Goal: Task Accomplishment & Management: Complete application form

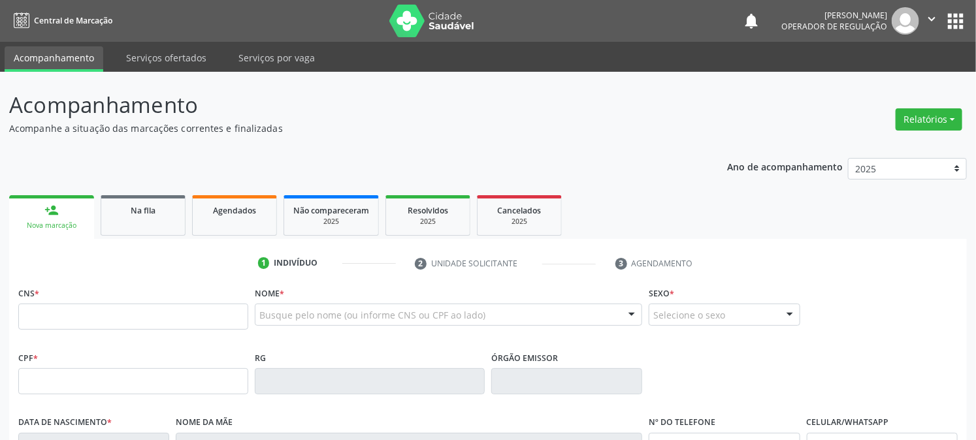
scroll to position [266, 0]
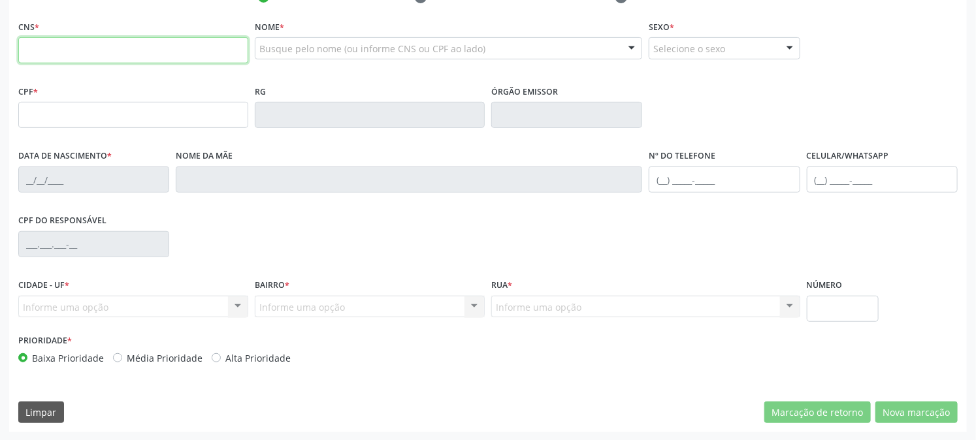
click at [81, 39] on input "text" at bounding box center [133, 50] width 230 height 26
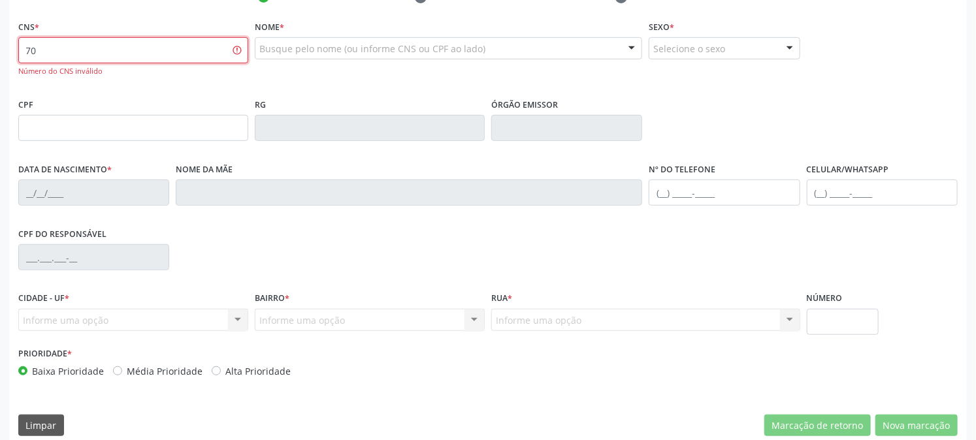
type input "7"
type input "700 8049 9985 2184"
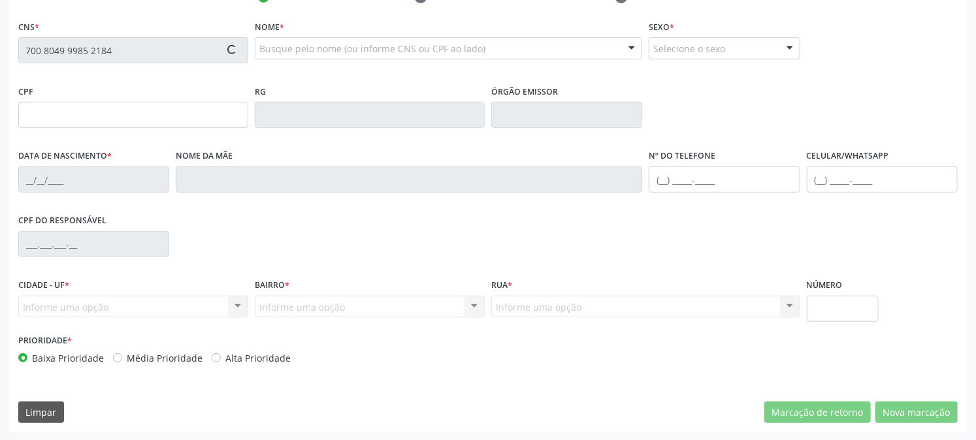
type input "700.674.724-43"
type input "[DATE]"
type input "[PERSON_NAME]"
type input "[PHONE_NUMBER]"
type input "011.845.994-59"
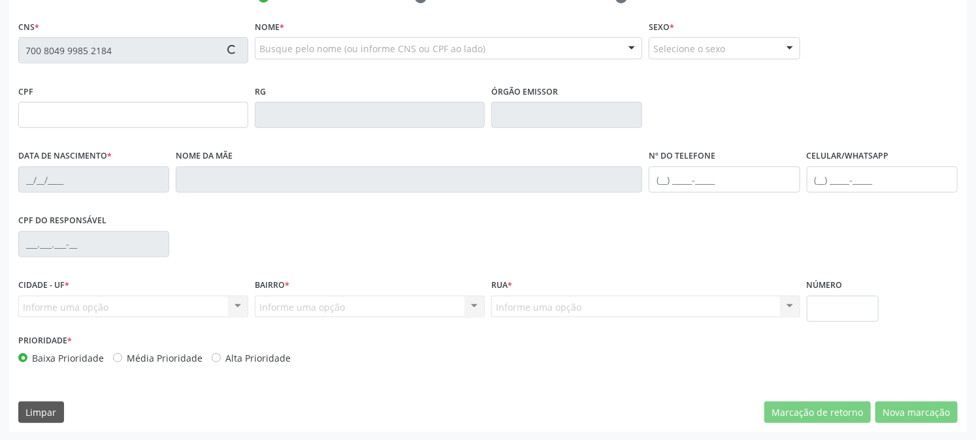
type input "120"
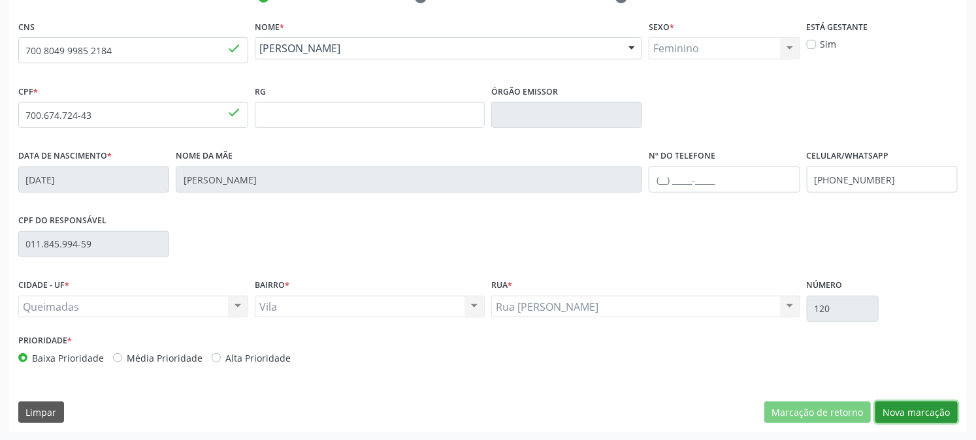
click at [912, 405] on button "Nova marcação" at bounding box center [916, 413] width 82 height 22
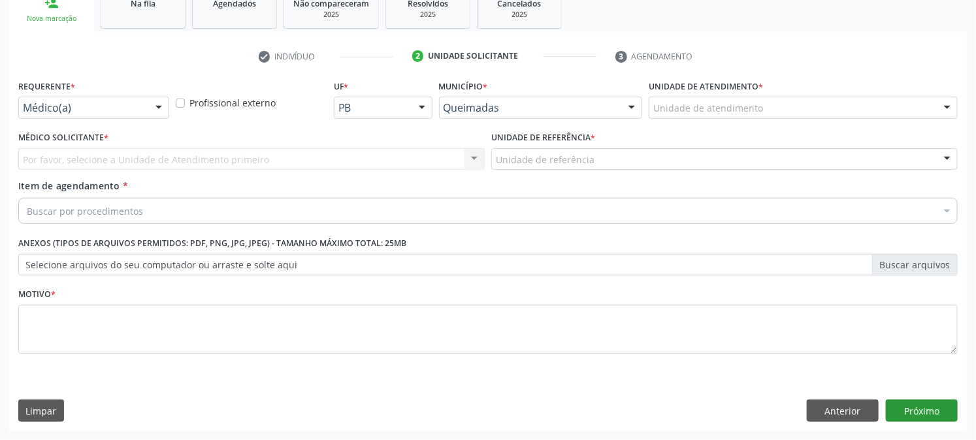
scroll to position [206, 0]
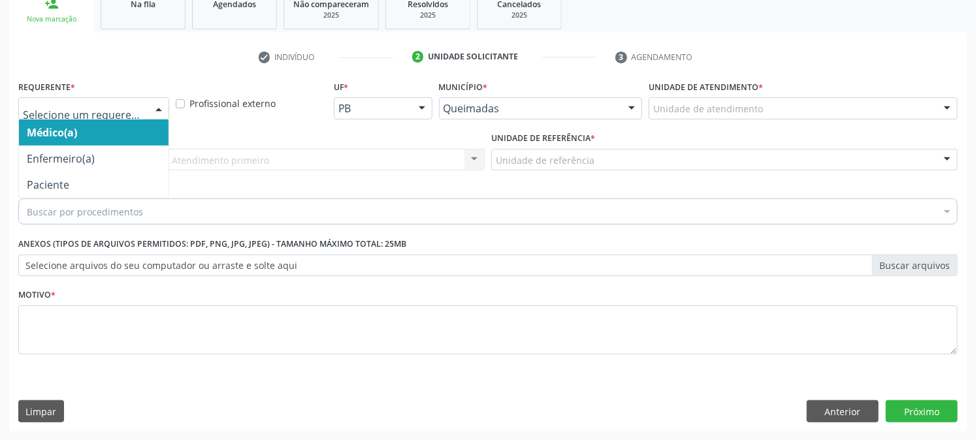
click at [168, 100] on div "Médico(a) Enfermeiro(a) Paciente Nenhum resultado encontrado para: " " Não há n…" at bounding box center [93, 108] width 151 height 22
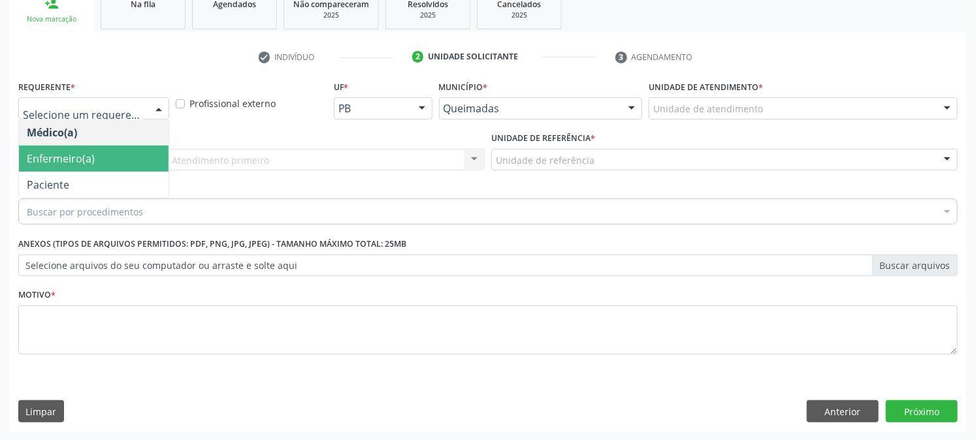
click at [155, 158] on span "Enfermeiro(a)" at bounding box center [94, 159] width 150 height 26
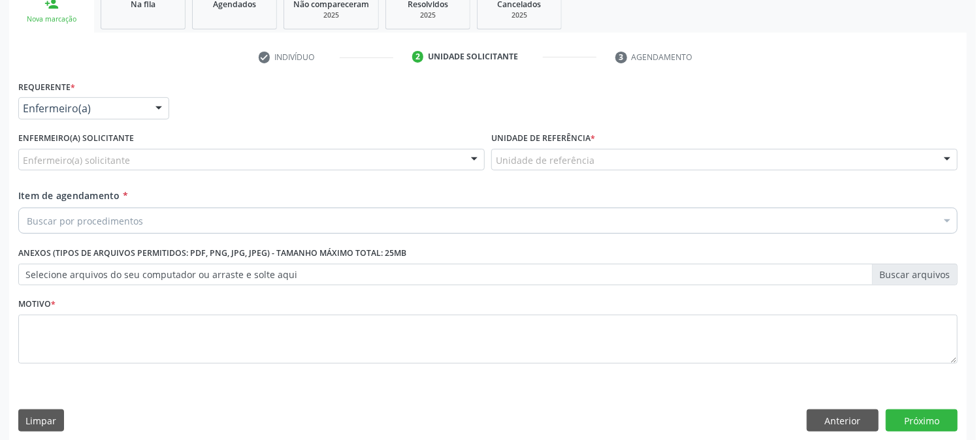
click at [477, 160] on div at bounding box center [474, 161] width 20 height 22
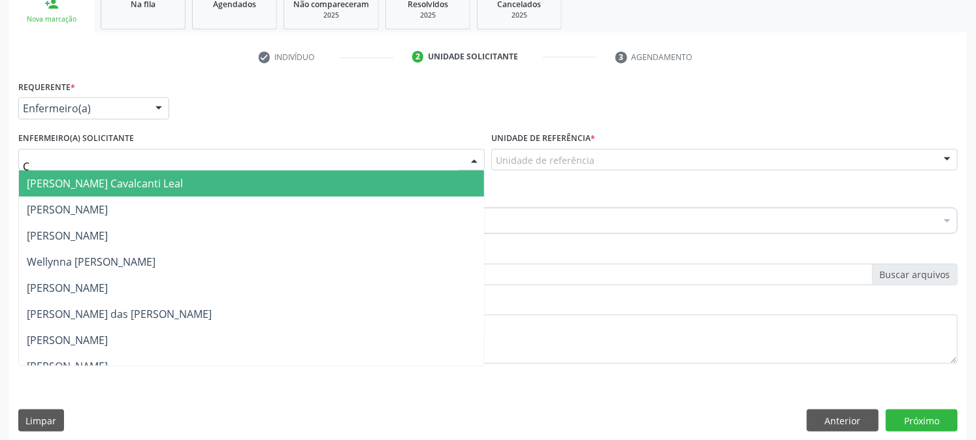
type input "CL"
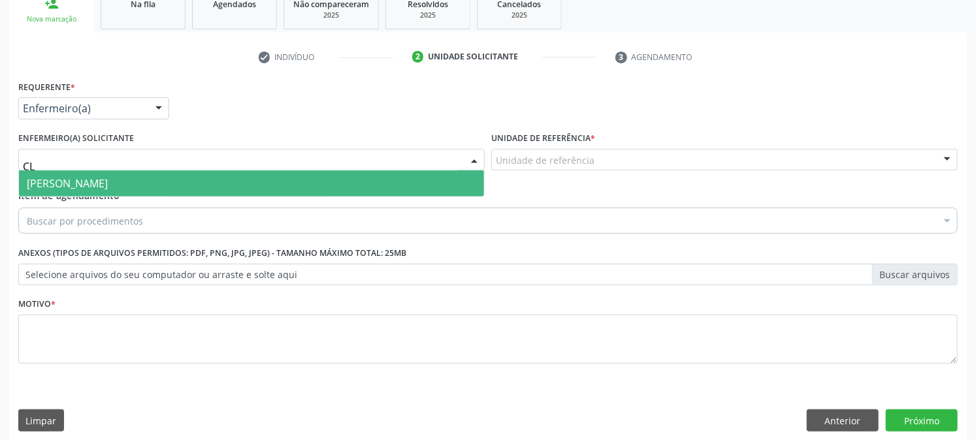
click at [444, 180] on span "[PERSON_NAME]" at bounding box center [251, 183] width 465 height 26
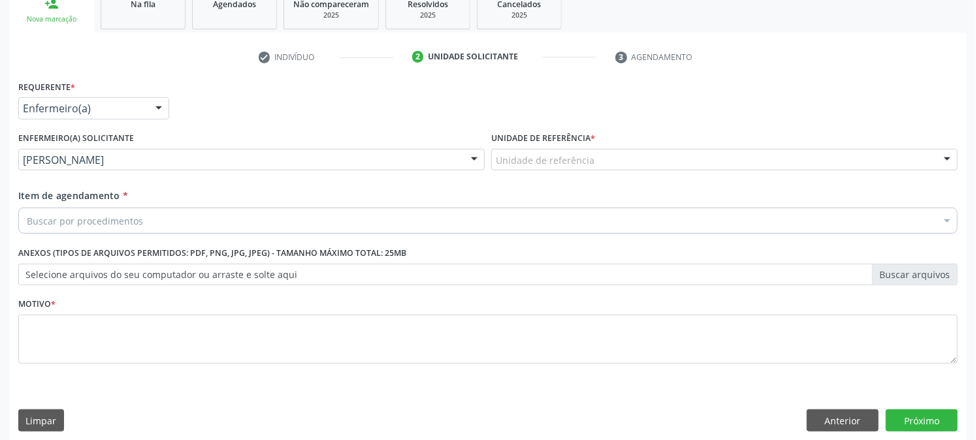
click at [451, 223] on div "Buscar por procedimentos" at bounding box center [487, 221] width 939 height 26
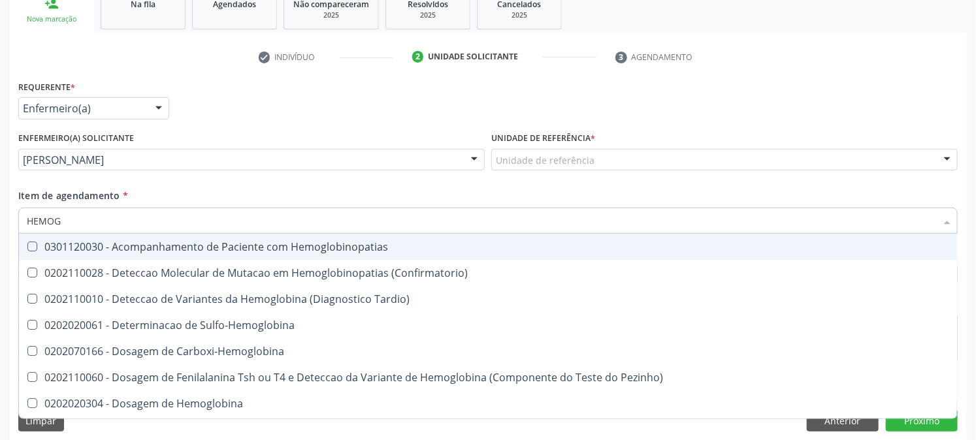
type input "HEMOGR"
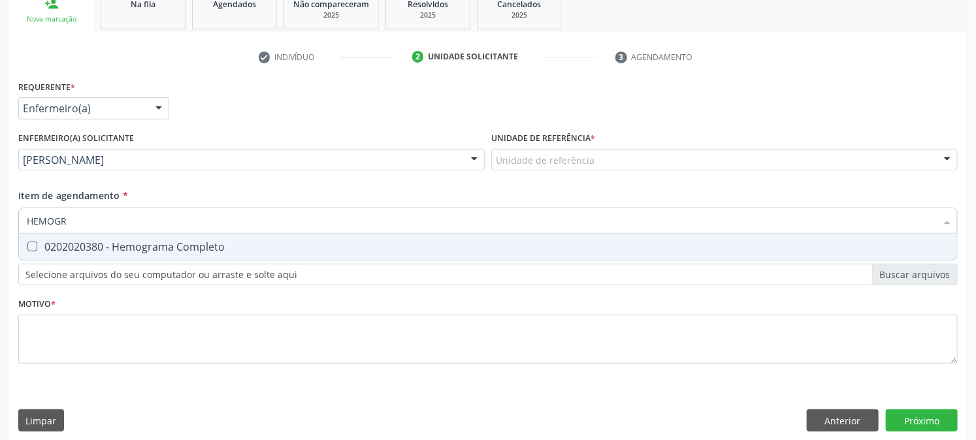
click at [36, 246] on Completo at bounding box center [32, 247] width 10 height 10
click at [27, 246] on Completo "checkbox" at bounding box center [23, 246] width 8 height 8
checkbox Completo "true"
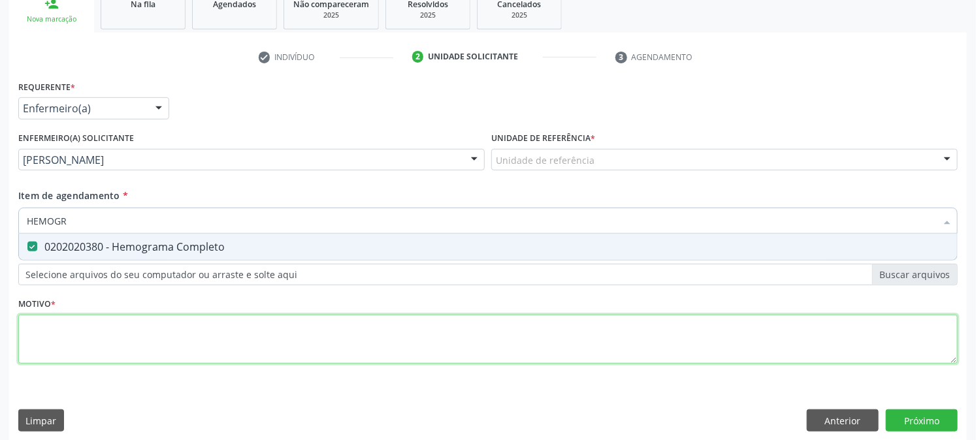
click at [78, 330] on div "Requerente * Enfermeiro(a) Médico(a) Enfermeiro(a) Paciente Nenhum resultado en…" at bounding box center [487, 229] width 939 height 305
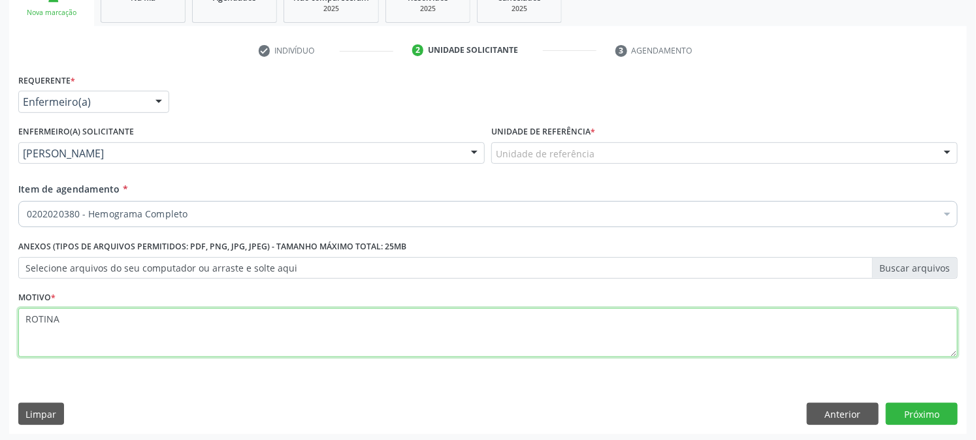
scroll to position [215, 0]
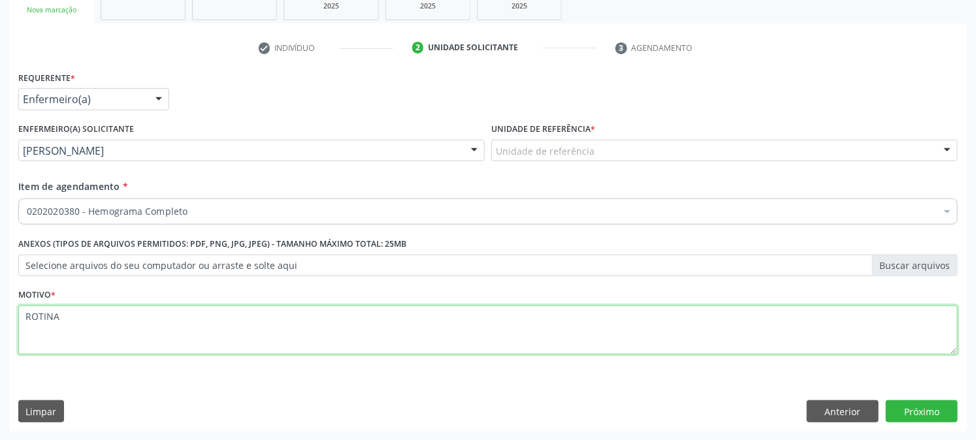
type textarea "ROTINA"
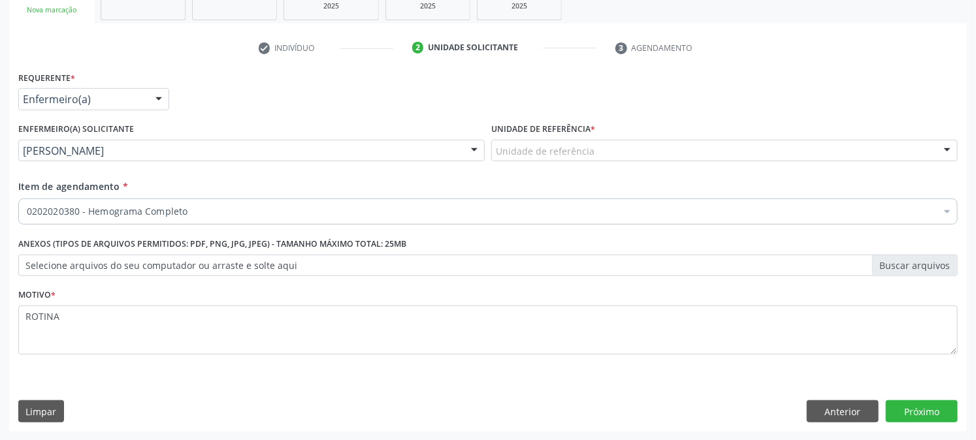
click at [955, 147] on div at bounding box center [947, 151] width 20 height 22
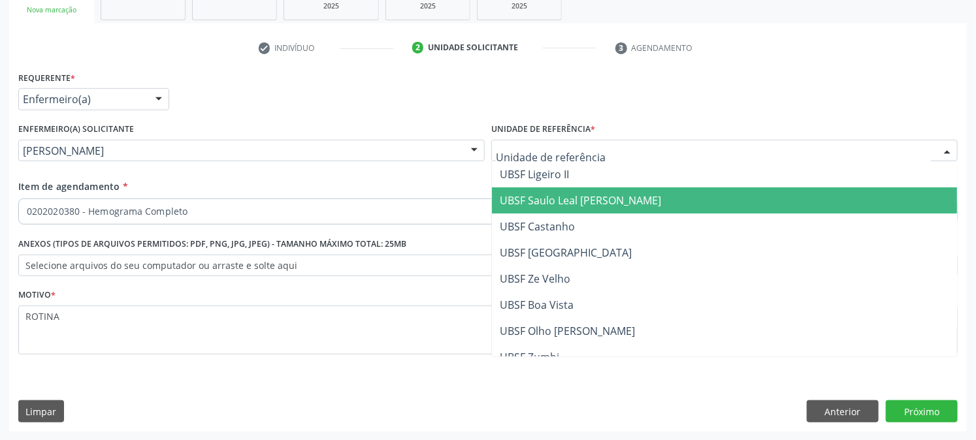
type input "V"
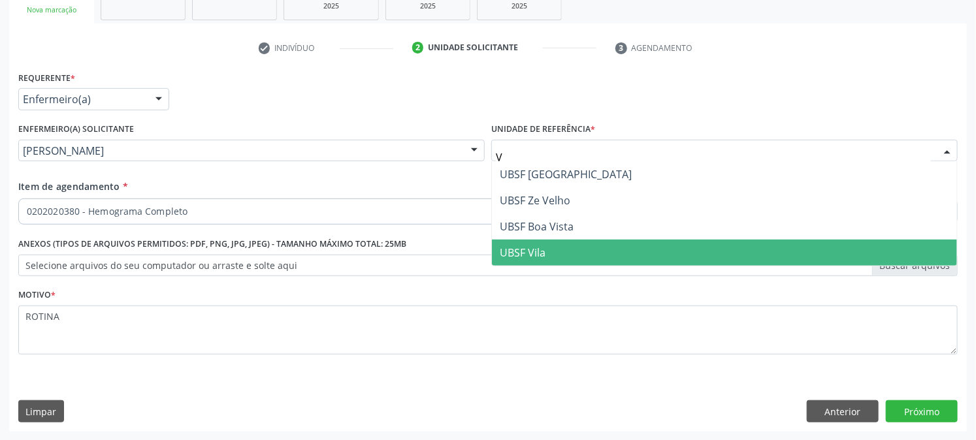
click at [721, 253] on span "UBSF Vila" at bounding box center [724, 253] width 465 height 26
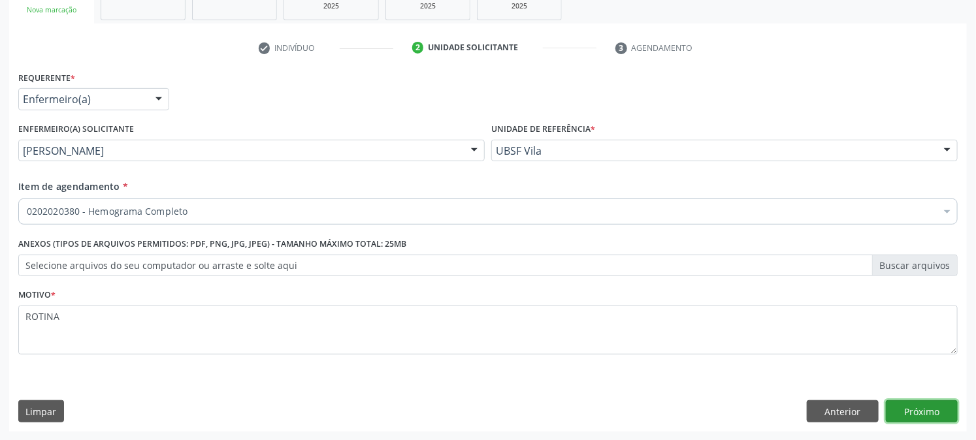
click at [929, 406] on button "Próximo" at bounding box center [921, 411] width 72 height 22
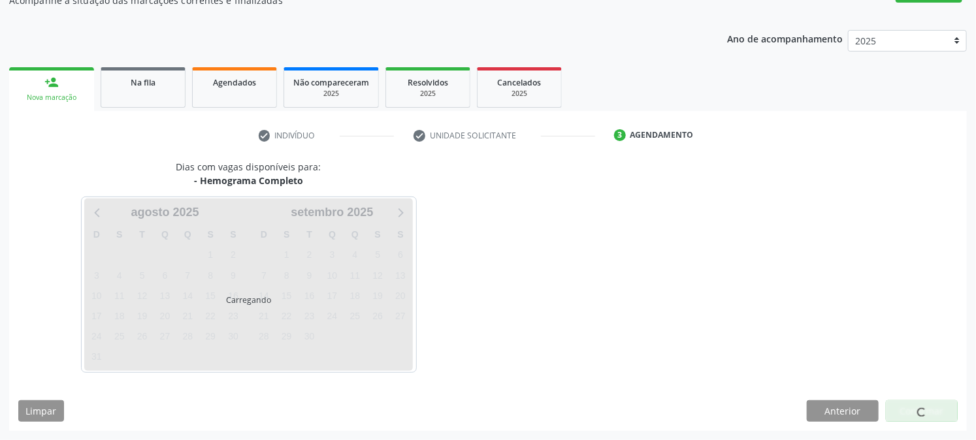
scroll to position [127, 0]
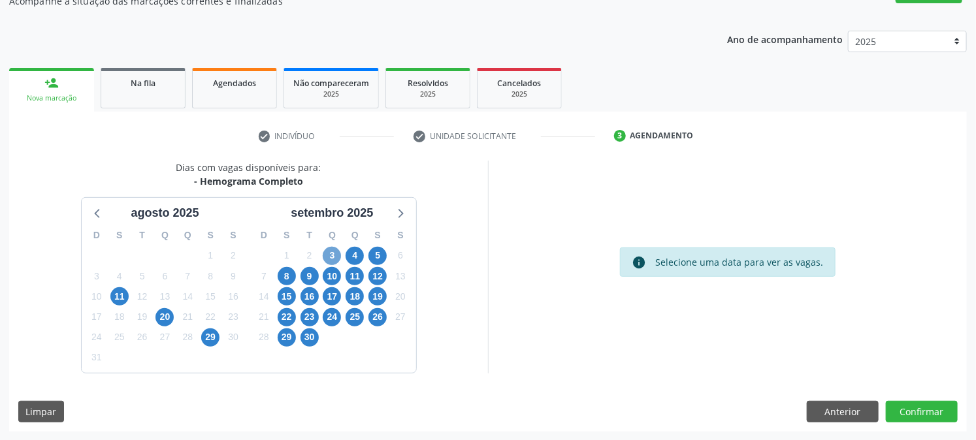
click at [334, 248] on span "3" at bounding box center [332, 256] width 18 height 18
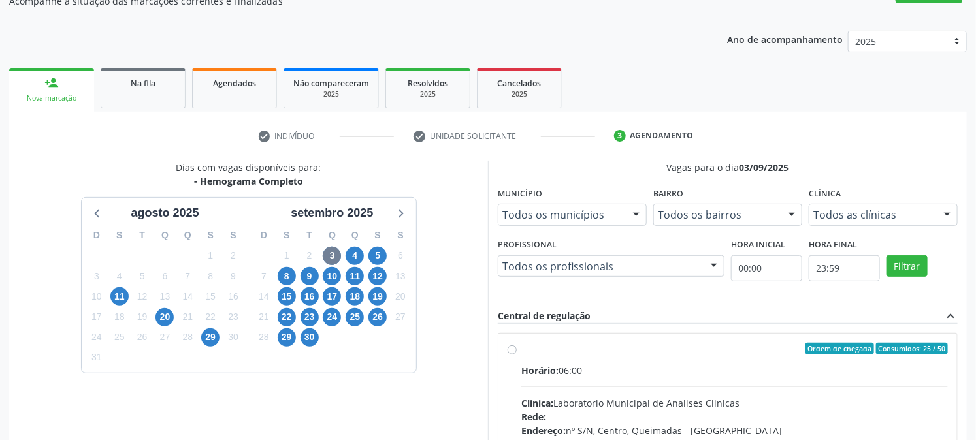
click at [505, 344] on div "Ordem de chegada Consumidos: 25 / 50 Horário: 06:00 Clínica: Laboratorio Munici…" at bounding box center [727, 443] width 458 height 219
radio input "true"
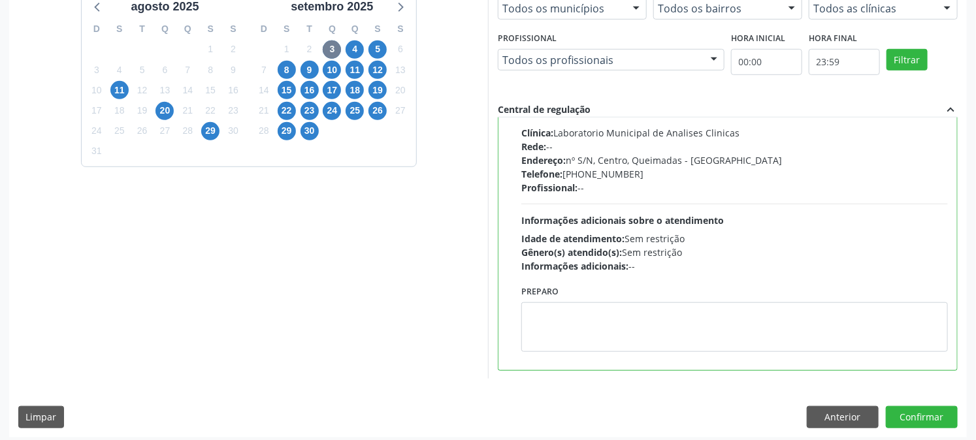
scroll to position [340, 0]
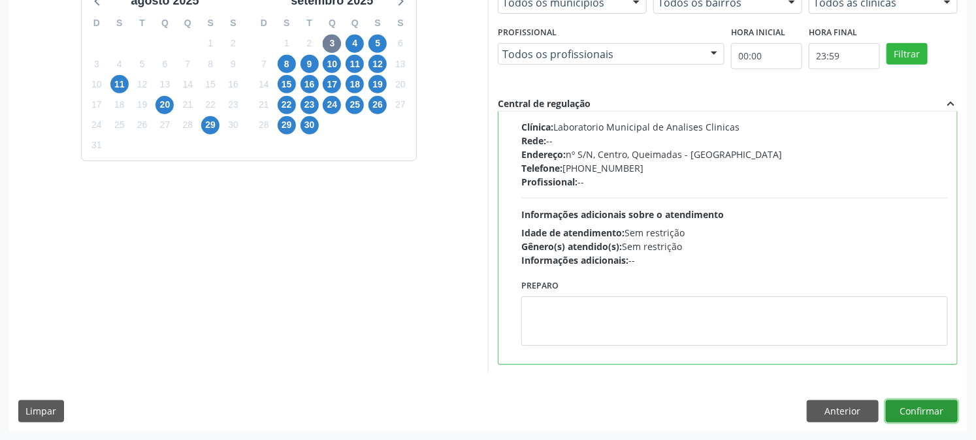
click at [917, 403] on button "Confirmar" at bounding box center [921, 411] width 72 height 22
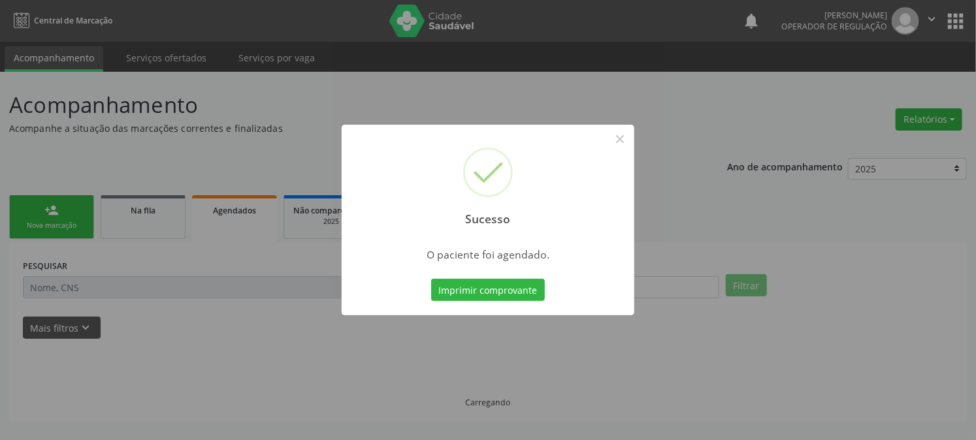
scroll to position [0, 0]
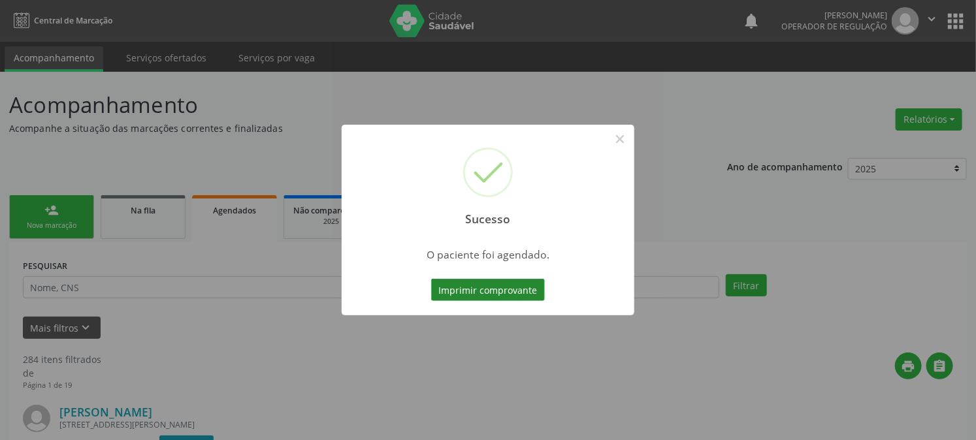
click at [506, 291] on button "Imprimir comprovante" at bounding box center [488, 290] width 114 height 22
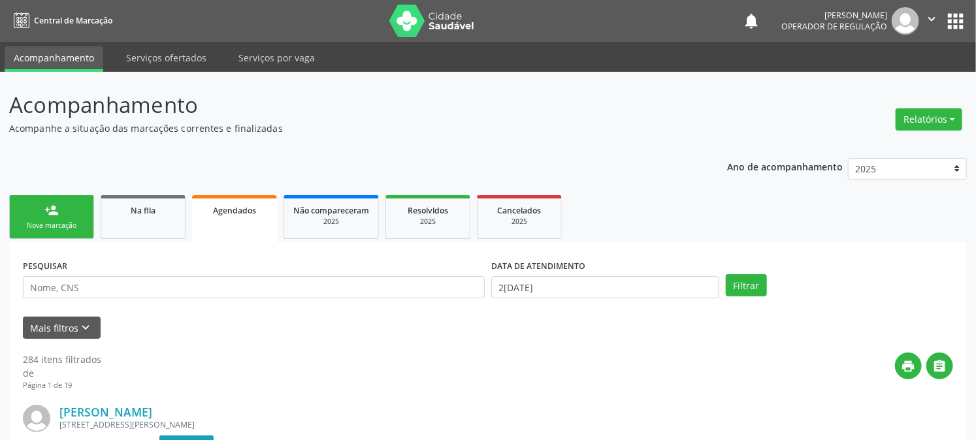
click at [76, 217] on link "person_add Nova marcação" at bounding box center [51, 217] width 85 height 44
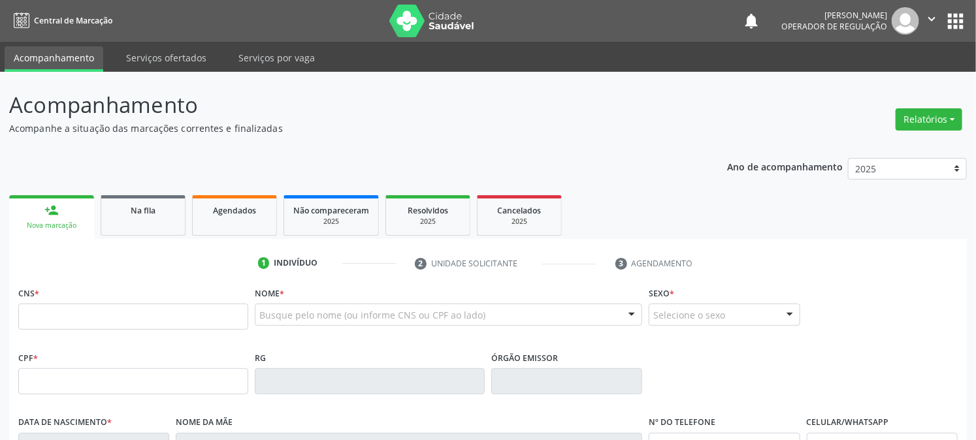
click at [76, 217] on link "person_add Nova marcação" at bounding box center [51, 217] width 85 height 44
click at [48, 314] on input "text" at bounding box center [133, 317] width 230 height 26
click at [115, 313] on input "text" at bounding box center [133, 317] width 230 height 26
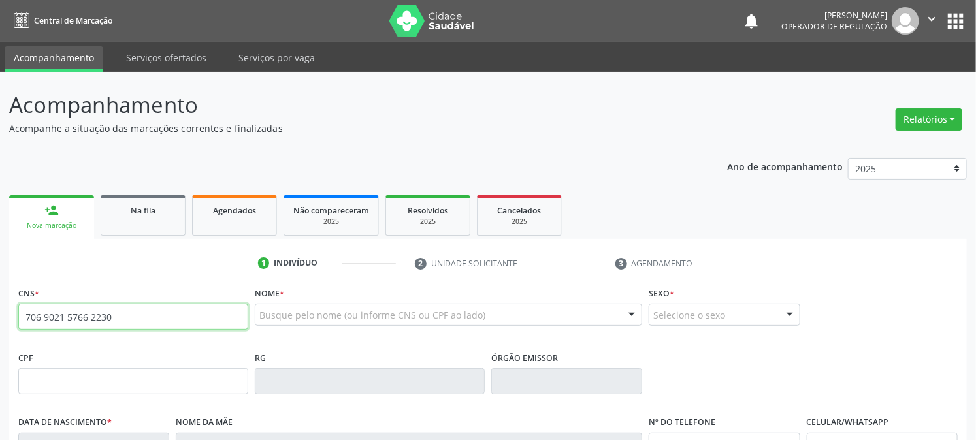
type input "706 9021 5766 2230"
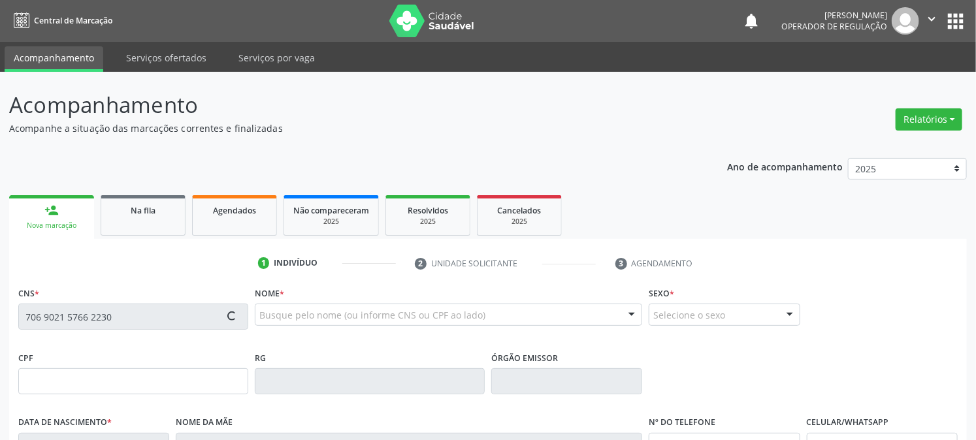
type input "717.874.224-02"
type input "0[DATE]"
type input "[PERSON_NAME]"
type input "[PHONE_NUMBER]"
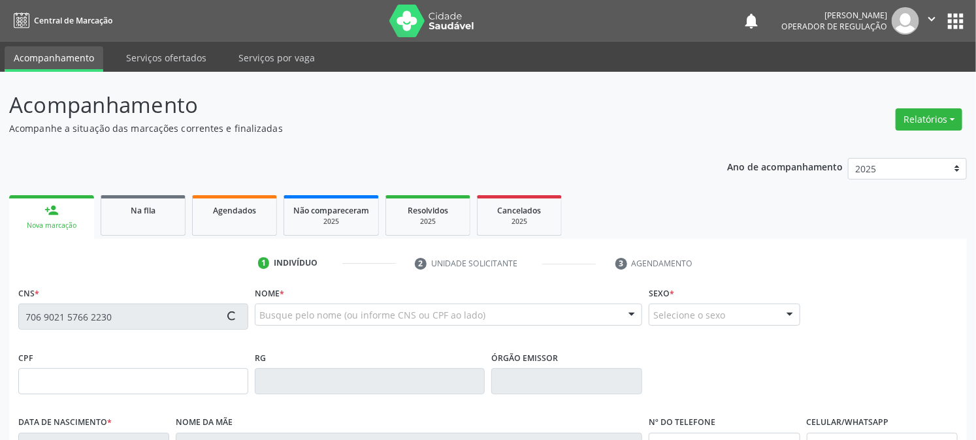
type input "34"
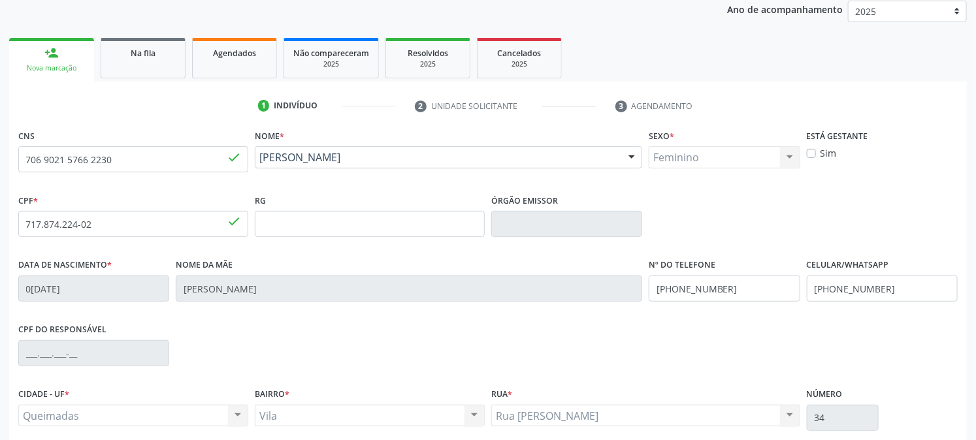
scroll to position [266, 0]
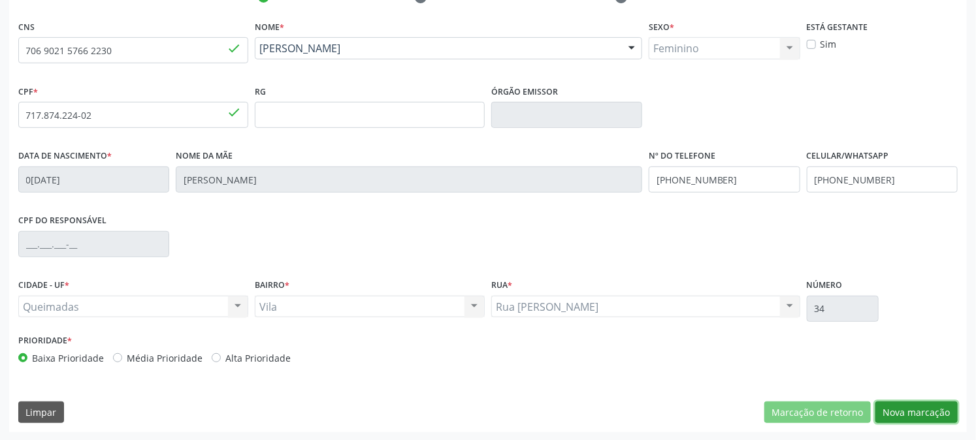
click at [923, 409] on button "Nova marcação" at bounding box center [916, 413] width 82 height 22
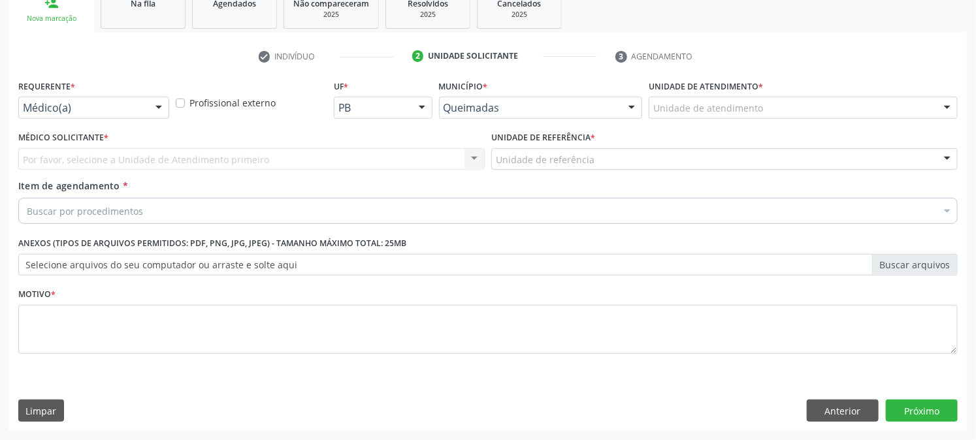
scroll to position [206, 0]
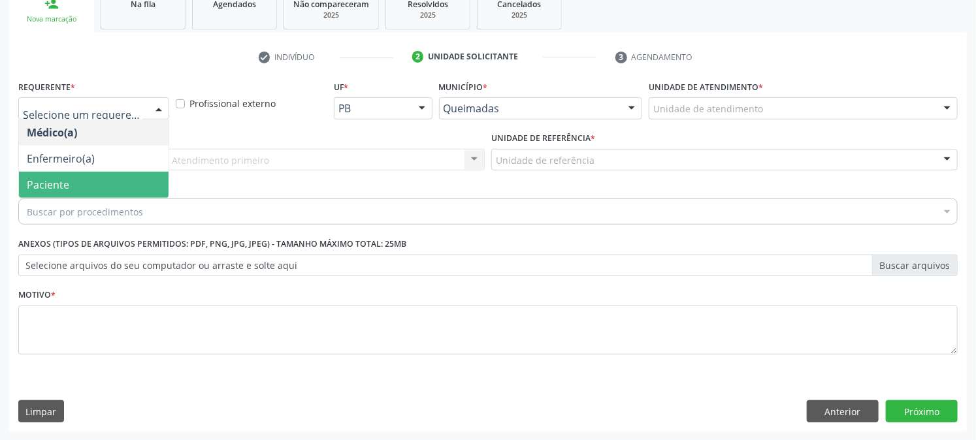
click at [68, 183] on span "Paciente" at bounding box center [48, 185] width 42 height 14
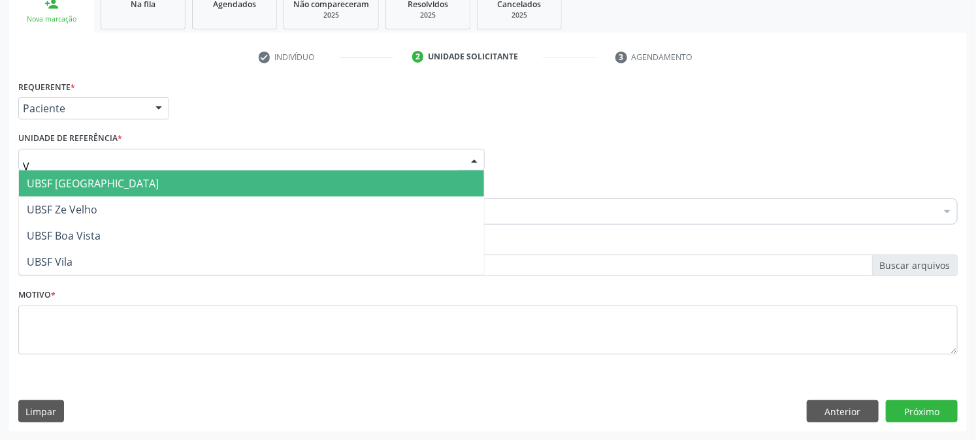
type input "VI"
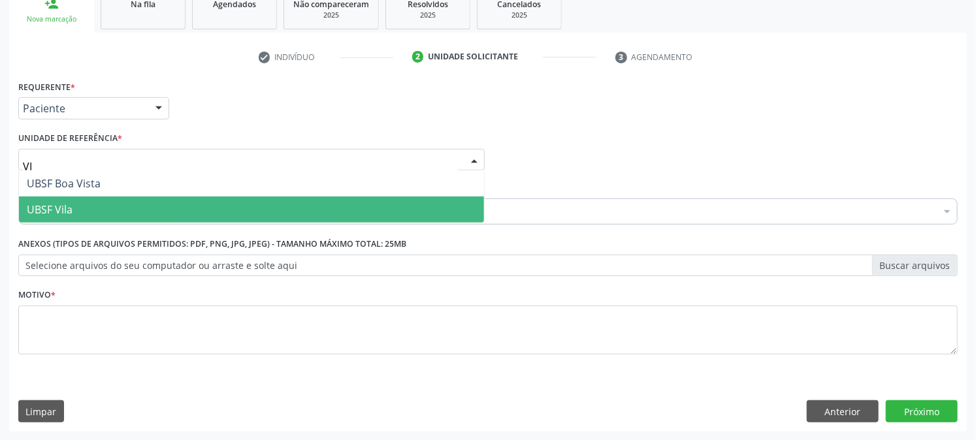
click at [67, 199] on span "UBSF Vila" at bounding box center [251, 210] width 465 height 26
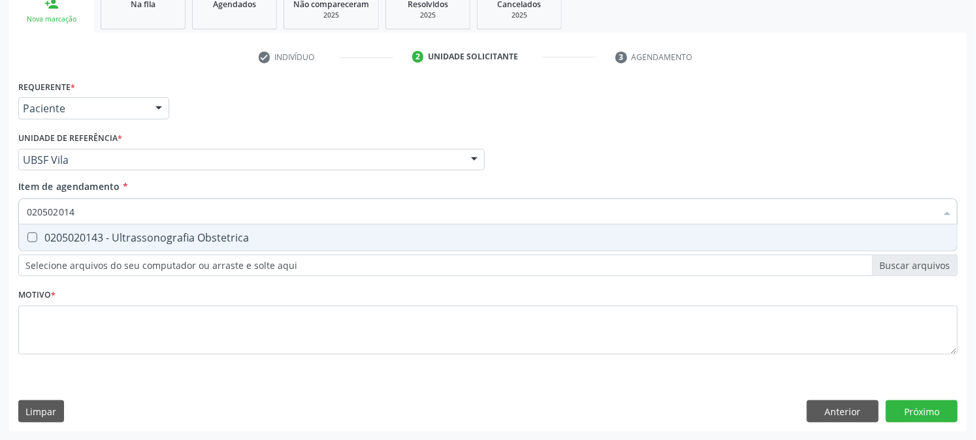
type input "0205020143"
click at [40, 236] on div "0205020143 - Ultrassonografia Obstetrica" at bounding box center [488, 237] width 922 height 10
checkbox Obstetrica "true"
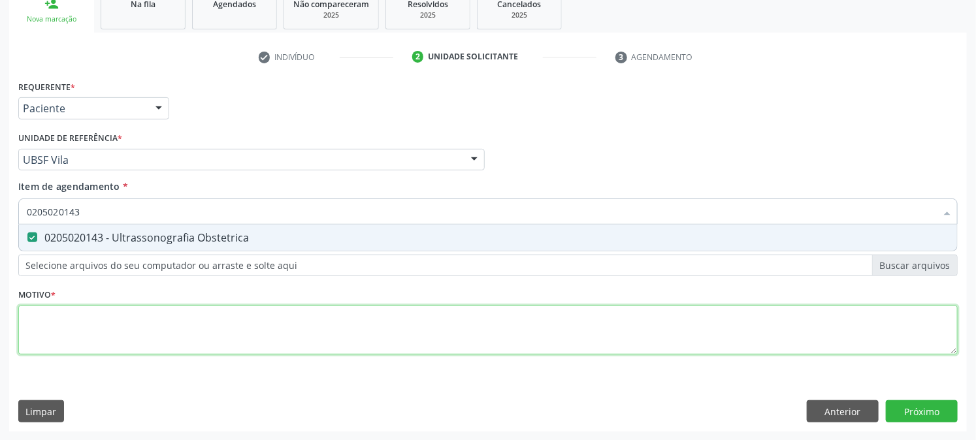
click at [61, 351] on div "Requerente * Paciente Médico(a) Enfermeiro(a) Paciente Nenhum resultado encontr…" at bounding box center [487, 225] width 939 height 296
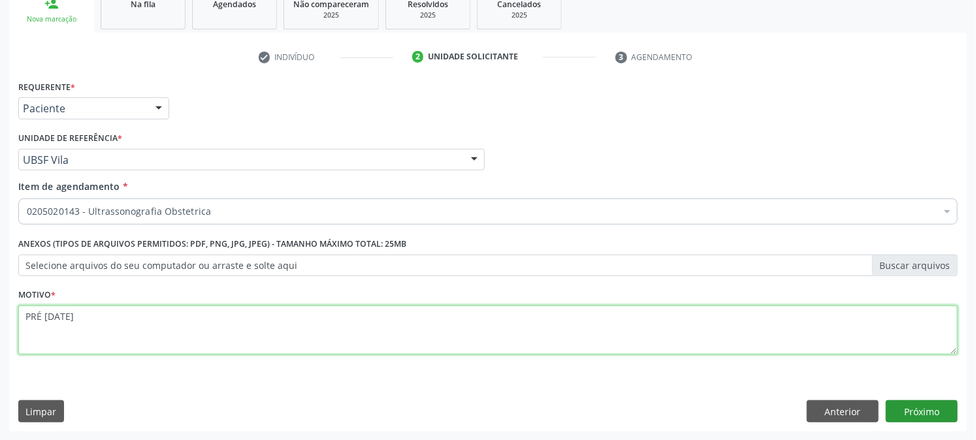
type textarea "PRÉ [DATE]"
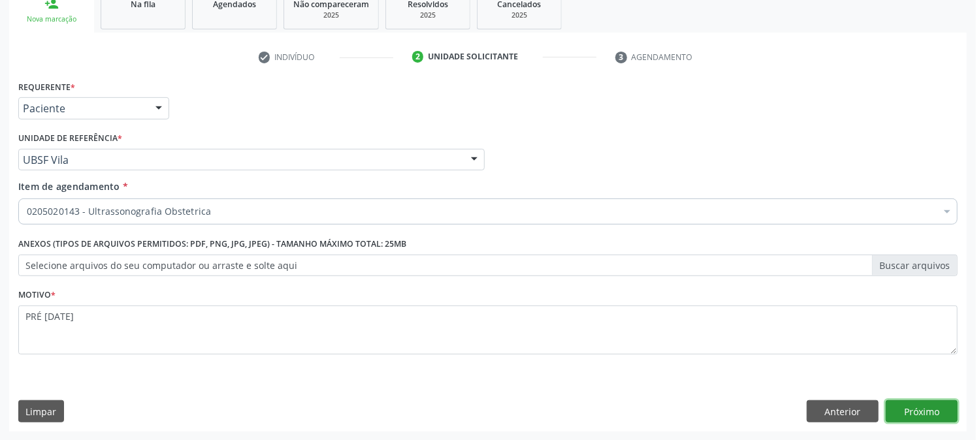
click at [892, 419] on button "Próximo" at bounding box center [921, 411] width 72 height 22
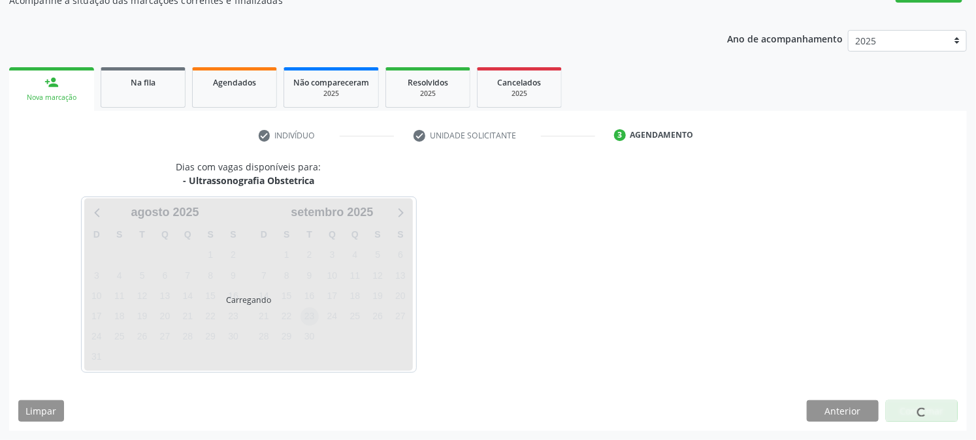
scroll to position [127, 0]
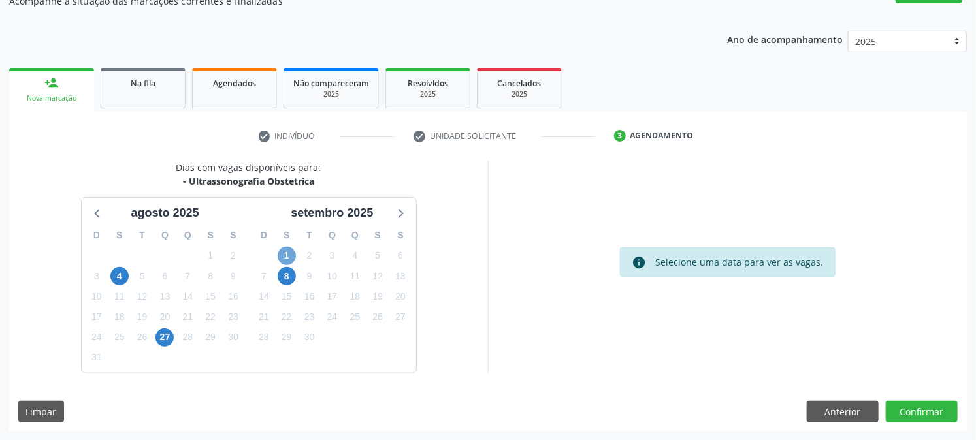
click at [283, 253] on span "1" at bounding box center [287, 256] width 18 height 18
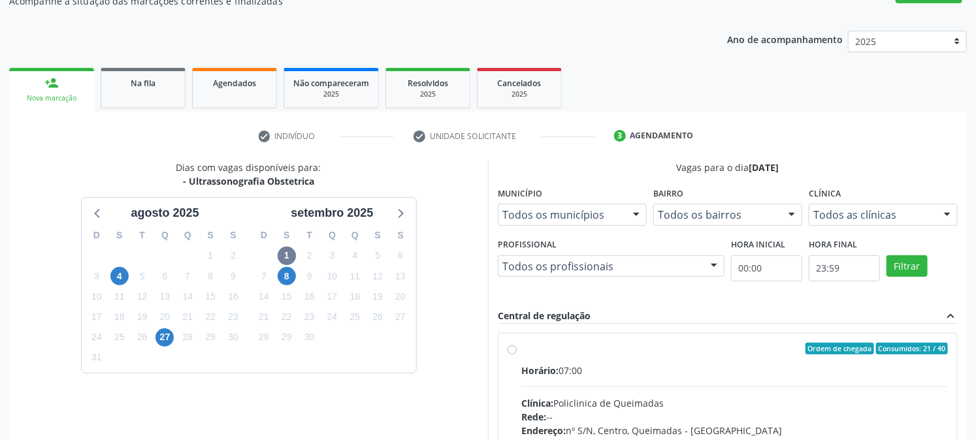
drag, startPoint x: 606, startPoint y: 360, endPoint x: 738, endPoint y: 328, distance: 135.9
click at [605, 359] on label "Ordem de chegada Consumidos: 21 / 40 Horário: 07:00 Clínica: Policlinica de Que…" at bounding box center [734, 443] width 426 height 200
click at [517, 355] on input "Ordem de chegada Consumidos: 21 / 40 Horário: 07:00 Clínica: Policlinica de Que…" at bounding box center [511, 349] width 9 height 12
radio input "true"
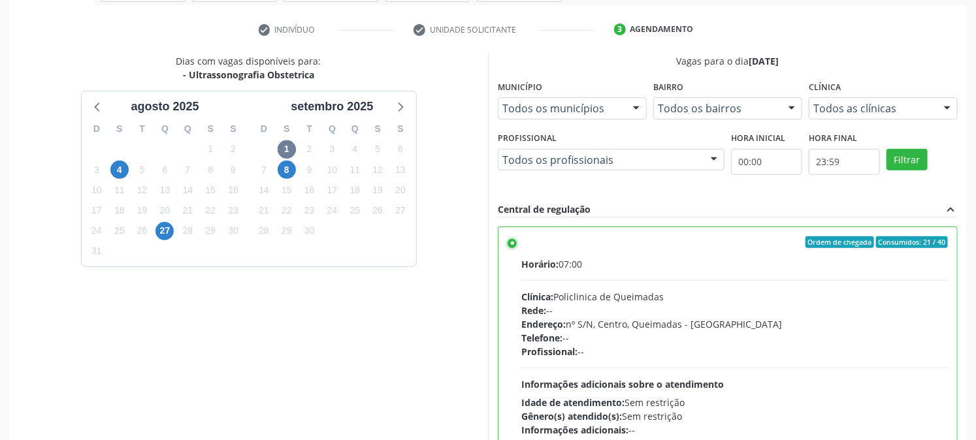
scroll to position [340, 0]
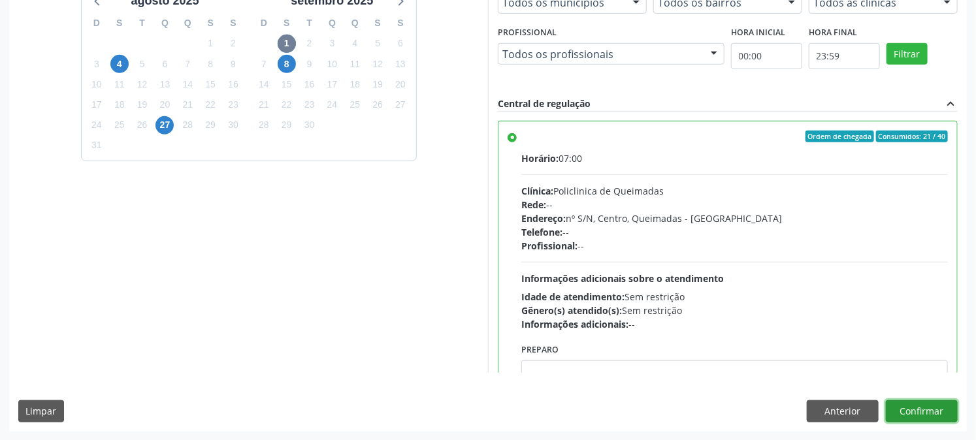
click at [912, 415] on button "Confirmar" at bounding box center [921, 411] width 72 height 22
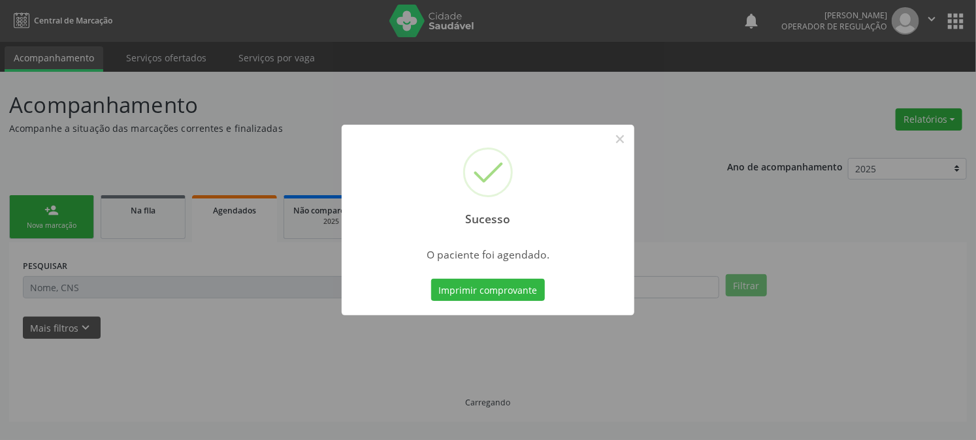
scroll to position [0, 0]
click at [437, 279] on button "Imprimir comprovante" at bounding box center [494, 290] width 114 height 22
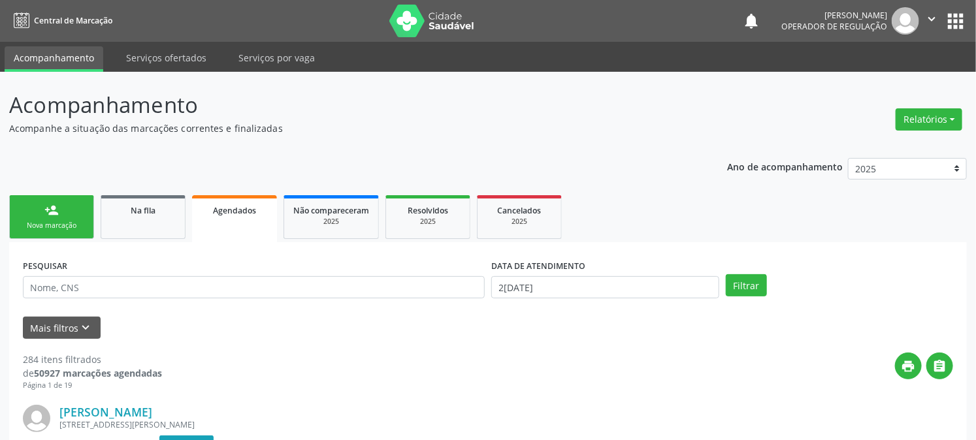
click at [59, 210] on link "person_add Nova marcação" at bounding box center [51, 217] width 85 height 44
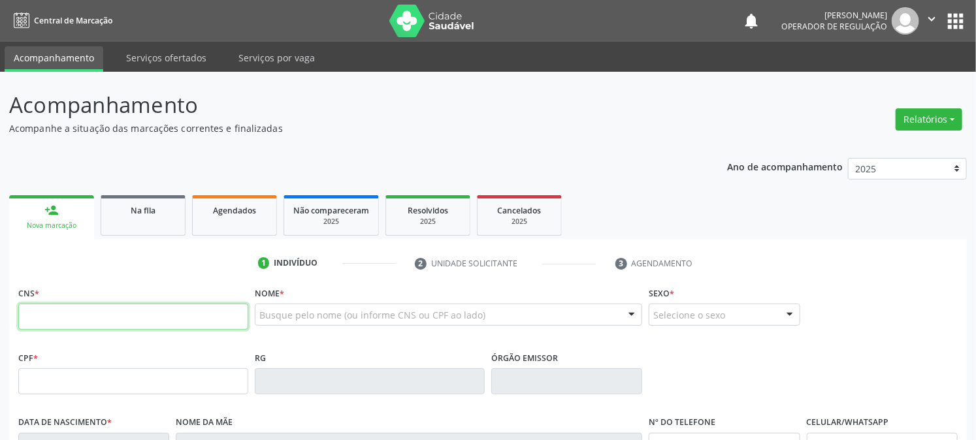
click at [70, 316] on input "text" at bounding box center [133, 317] width 230 height 26
type input "708 6035 0608 0185"
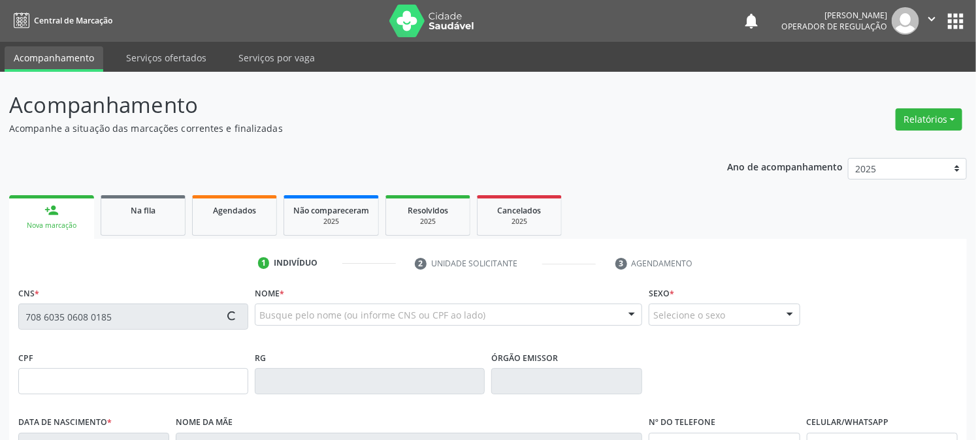
type input "073.291.354-37"
type input "2[DATE]"
type input "[PERSON_NAME]"
type input "[PHONE_NUMBER]"
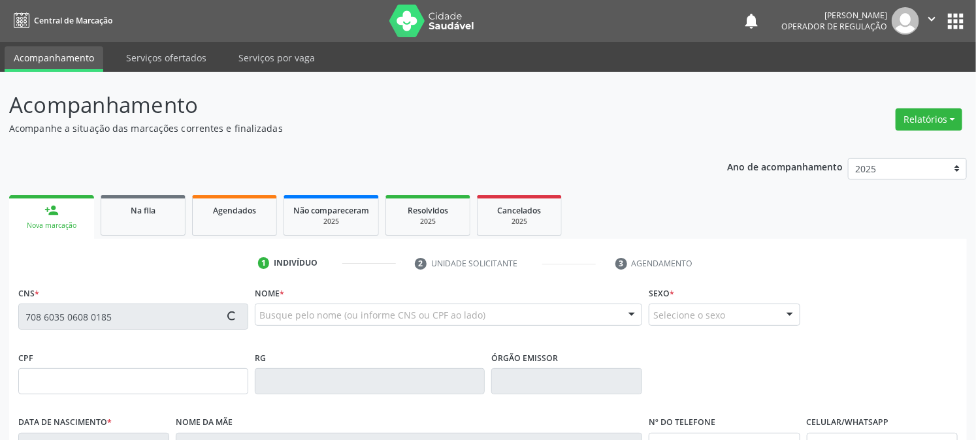
type input "47"
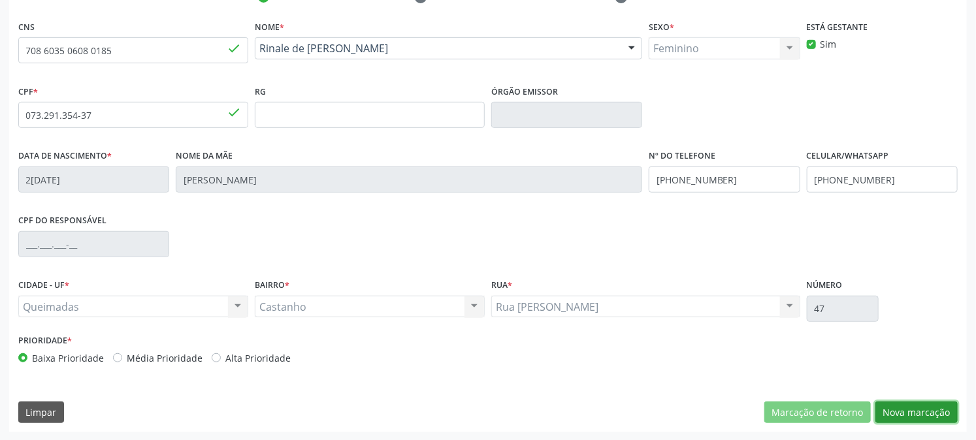
click at [916, 413] on button "Nova marcação" at bounding box center [916, 413] width 82 height 22
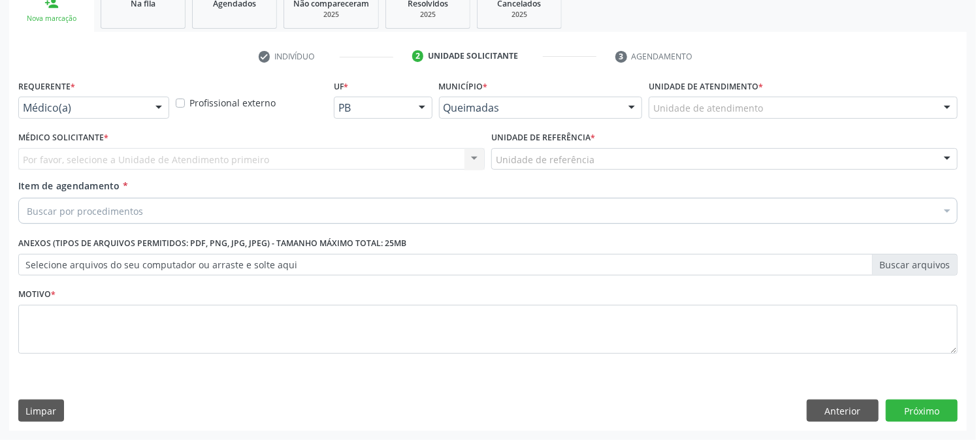
scroll to position [206, 0]
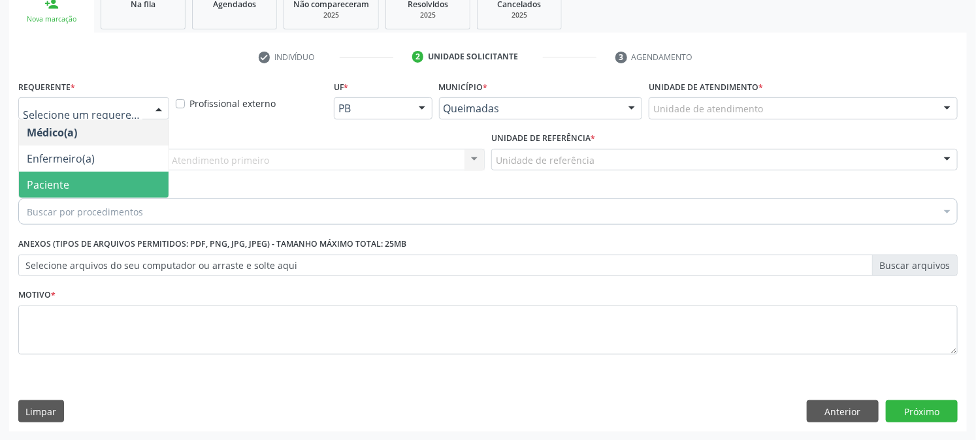
click at [108, 190] on span "Paciente" at bounding box center [94, 185] width 150 height 26
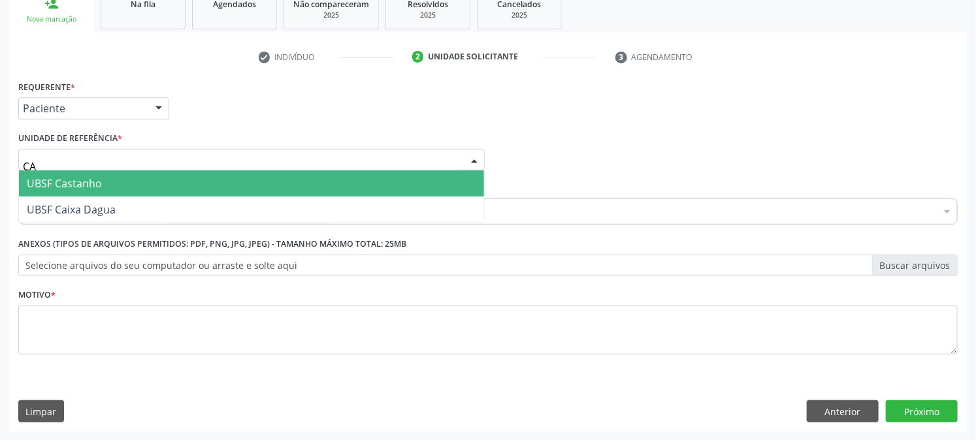
type input "CAS"
click at [110, 185] on span "UBSF Castanho" at bounding box center [251, 183] width 465 height 26
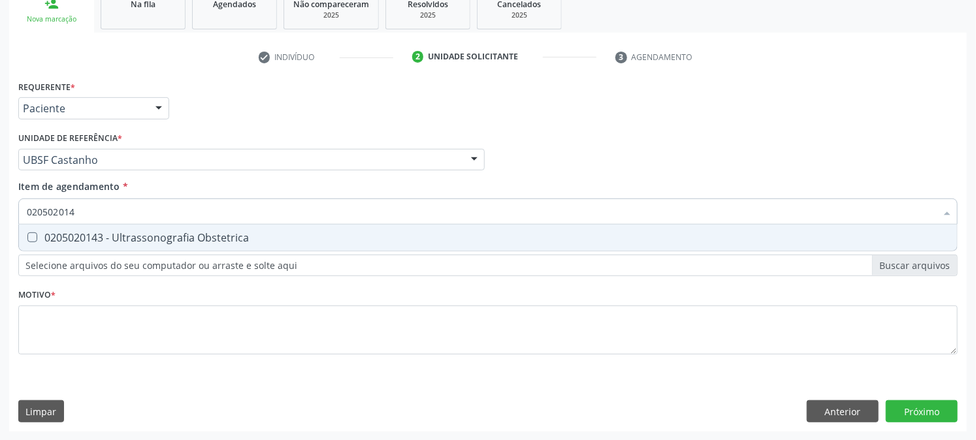
type input "0205020143"
click at [76, 234] on div "0205020143 - Ultrassonografia Obstetrica" at bounding box center [488, 237] width 922 height 10
checkbox Obstetrica "true"
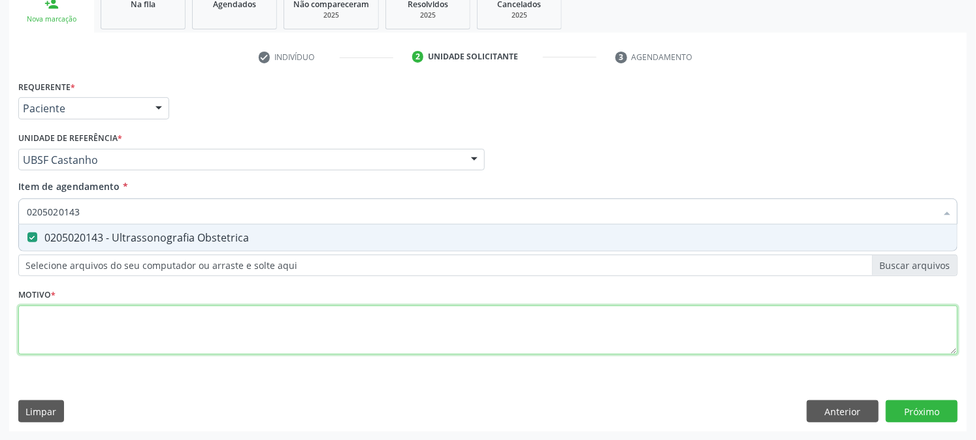
click at [54, 338] on div "Requerente * Paciente Médico(a) Enfermeiro(a) Paciente Nenhum resultado encontr…" at bounding box center [487, 225] width 939 height 296
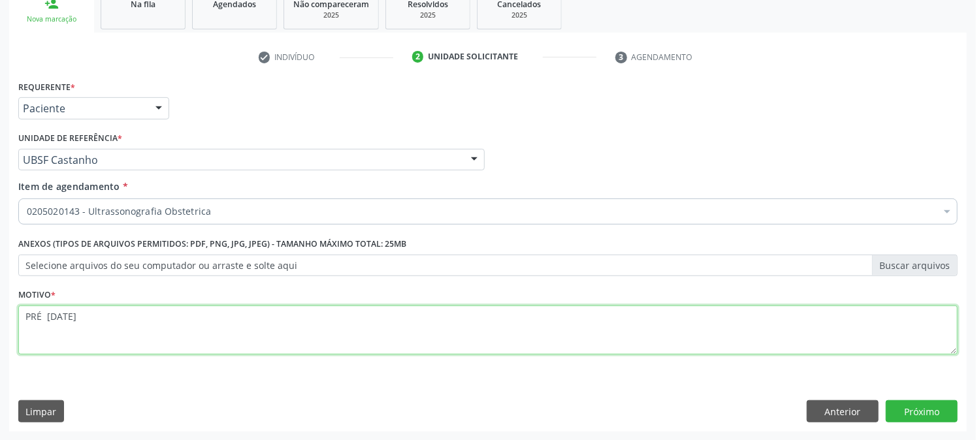
type textarea "PRÉ [DATE]"
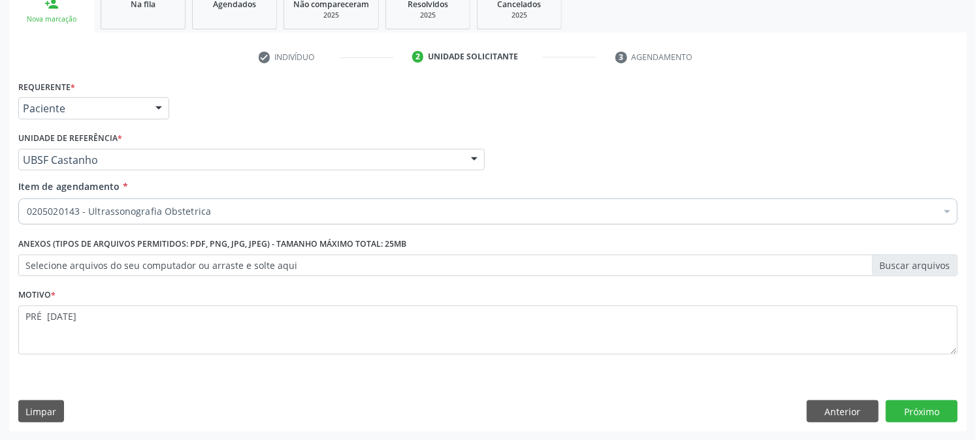
click at [952, 396] on div "Requerente * Paciente Médico(a) Enfermeiro(a) Paciente Nenhum resultado encontr…" at bounding box center [487, 254] width 957 height 355
click at [944, 409] on button "Próximo" at bounding box center [921, 411] width 72 height 22
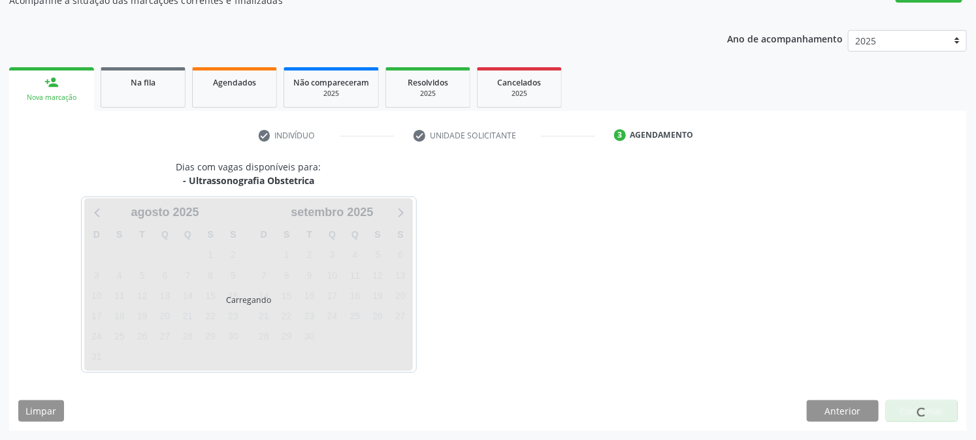
scroll to position [127, 0]
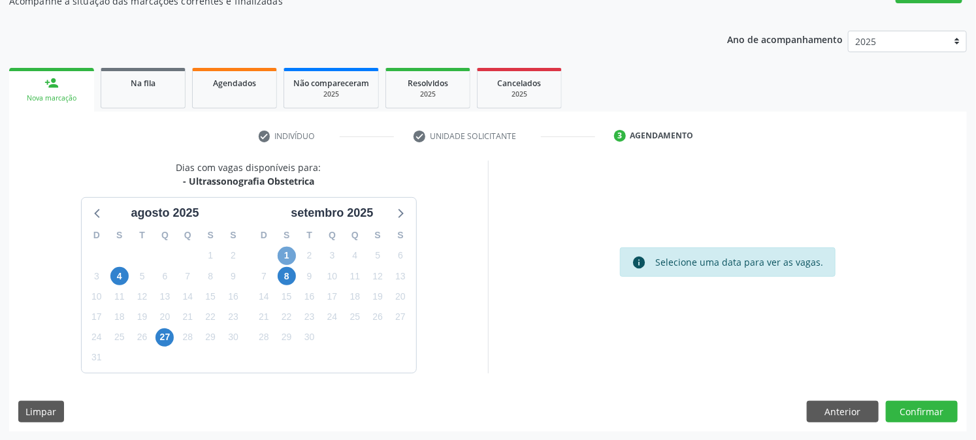
click at [283, 258] on span "1" at bounding box center [287, 256] width 18 height 18
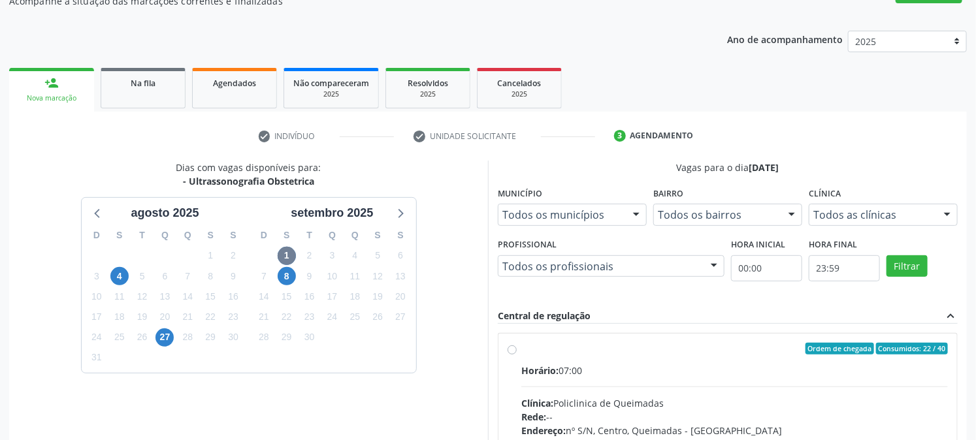
click at [552, 355] on label "Ordem de chegada Consumidos: 22 / 40 Horário: 07:00 Clínica: Policlinica de Que…" at bounding box center [734, 443] width 426 height 200
radio input "true"
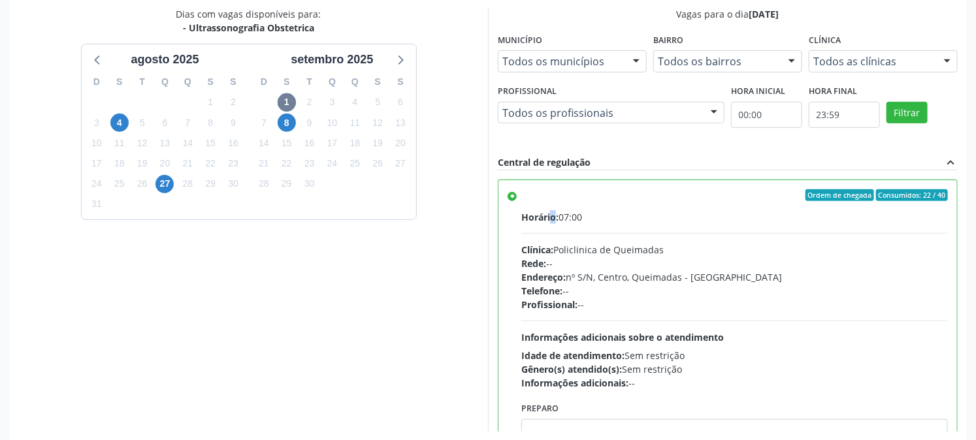
scroll to position [340, 0]
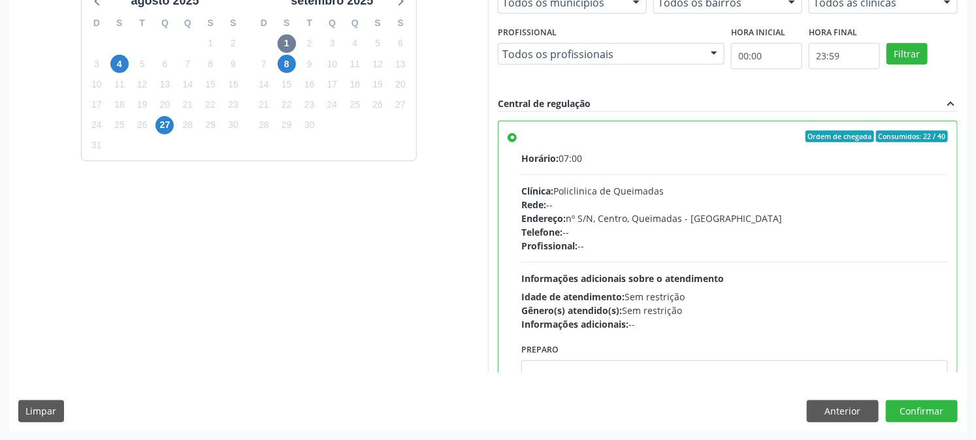
click at [584, 144] on label "Ordem de chegada Consumidos: 22 / 40 Horário: 07:00 Clínica: Policlinica de Que…" at bounding box center [734, 231] width 426 height 200
click at [517, 142] on input "Ordem de chegada Consumidos: 22 / 40 Horário: 07:00 Clínica: Policlinica de Que…" at bounding box center [511, 137] width 9 height 12
click at [925, 406] on button "Confirmar" at bounding box center [921, 411] width 72 height 22
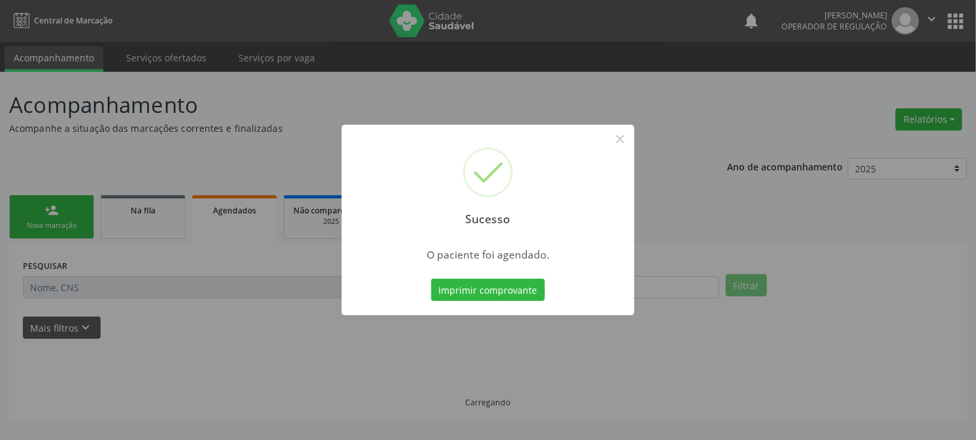
scroll to position [0, 0]
click at [437, 279] on button "Imprimir comprovante" at bounding box center [494, 290] width 114 height 22
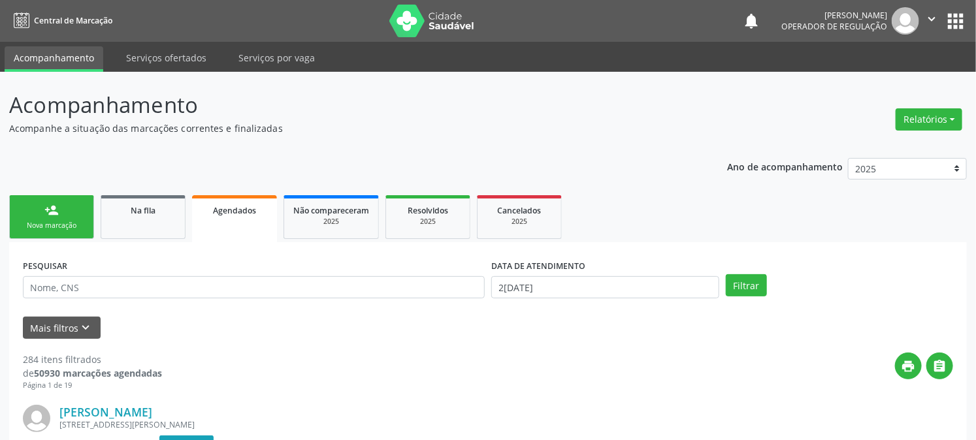
click at [37, 215] on div "Sucesso × O paciente foi agendado. Imprimir comprovante Cancel" at bounding box center [488, 220] width 976 height 440
click at [37, 226] on div "Sucesso × O paciente foi agendado. Imprimir comprovante Cancel" at bounding box center [488, 220] width 976 height 440
click at [57, 224] on div "Sucesso × O paciente foi agendado. Imprimir comprovante Cancel" at bounding box center [488, 220] width 976 height 440
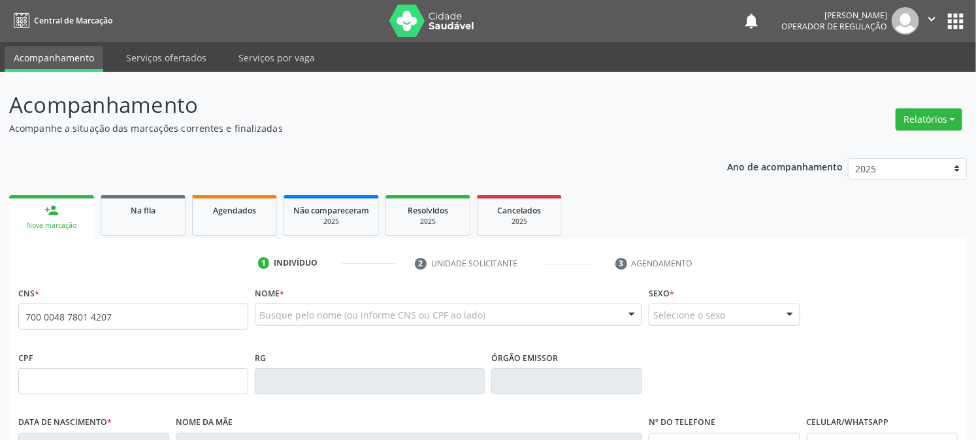
type input "700 0048 7801 4207"
type input "089.009.174-98"
type input "02/03/2000"
type input "Hilda Alves Martins"
type input "(83) 99397-9637"
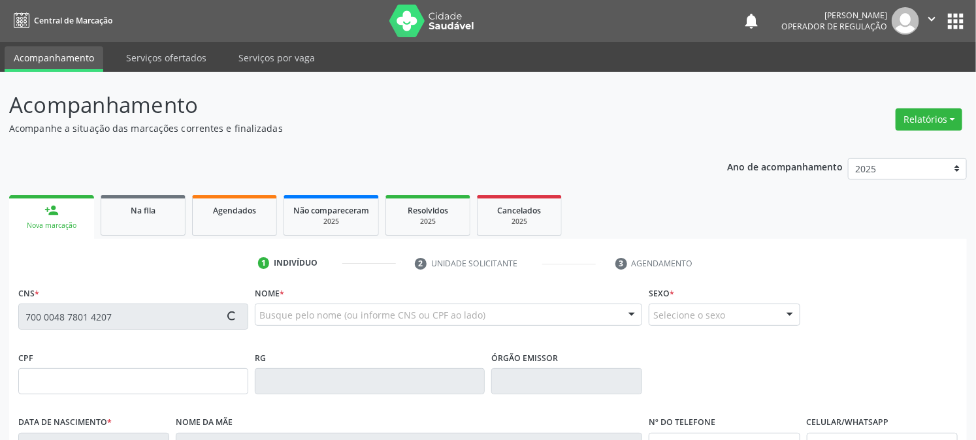
type input "(83) 99397-9637"
type input "103"
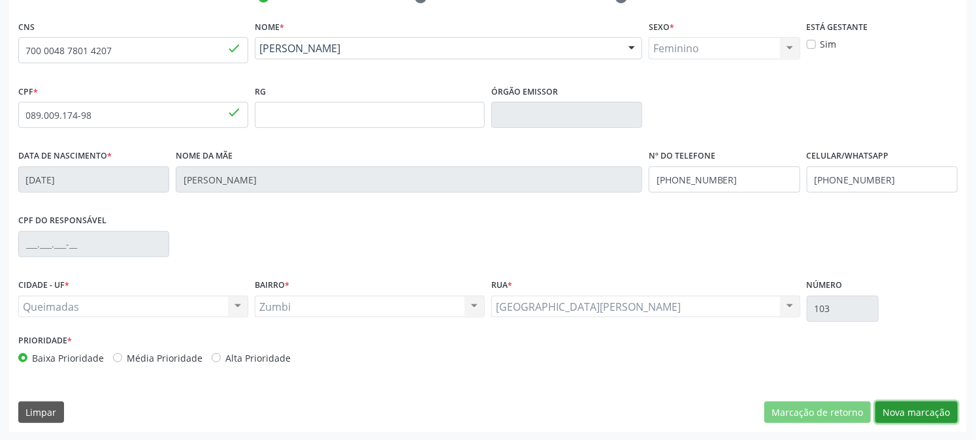
click at [906, 413] on button "Nova marcação" at bounding box center [916, 413] width 82 height 22
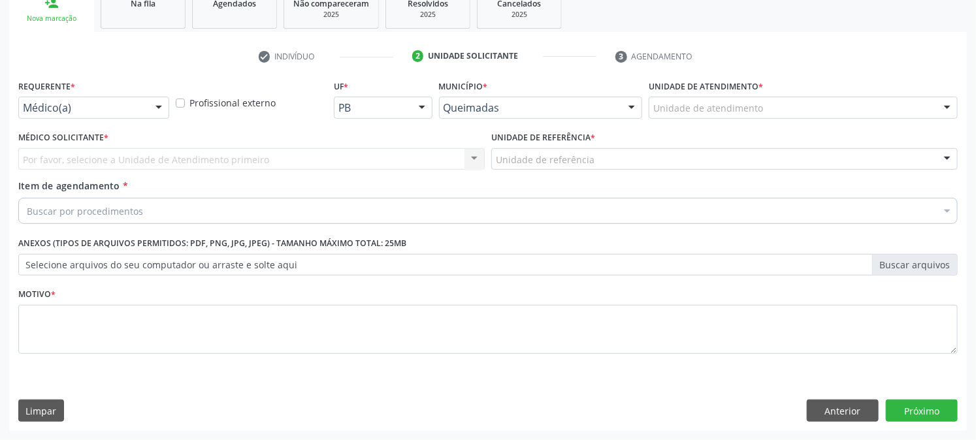
scroll to position [206, 0]
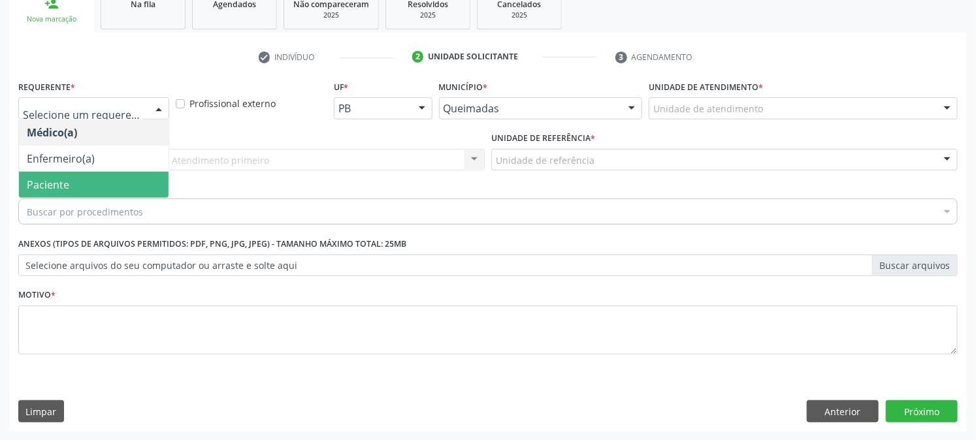
click at [51, 187] on span "Paciente" at bounding box center [48, 185] width 42 height 14
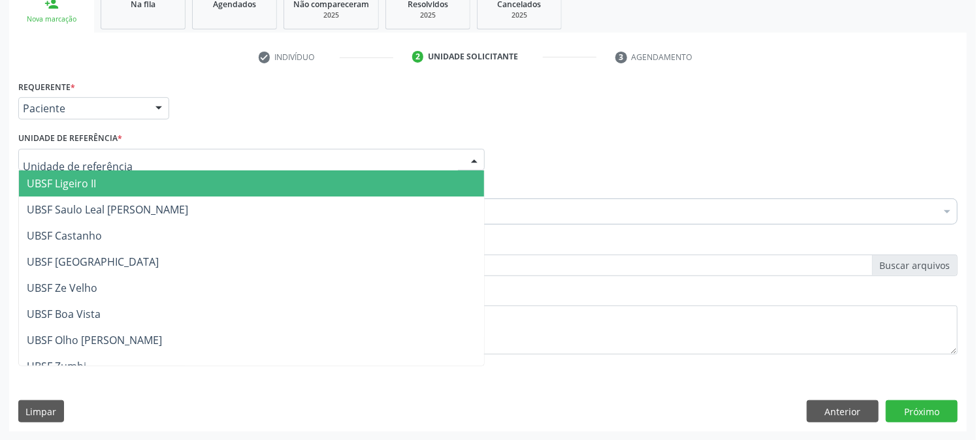
type input "Z"
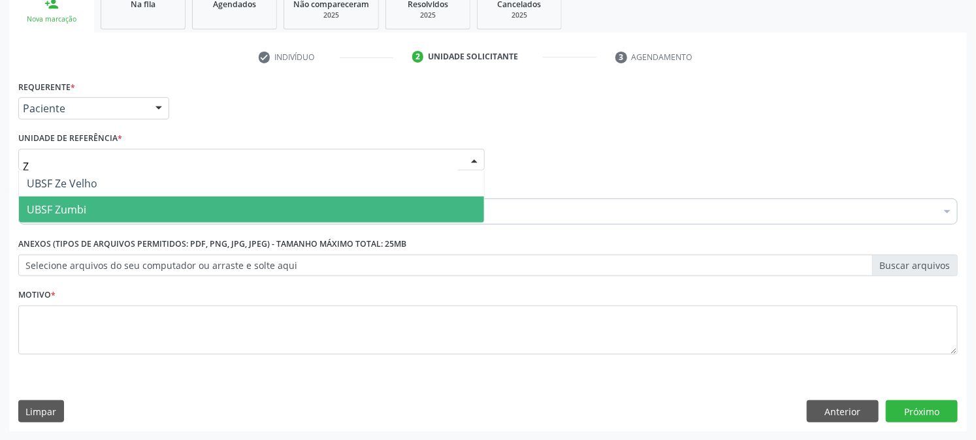
click at [57, 205] on span "UBSF Zumbi" at bounding box center [56, 209] width 59 height 14
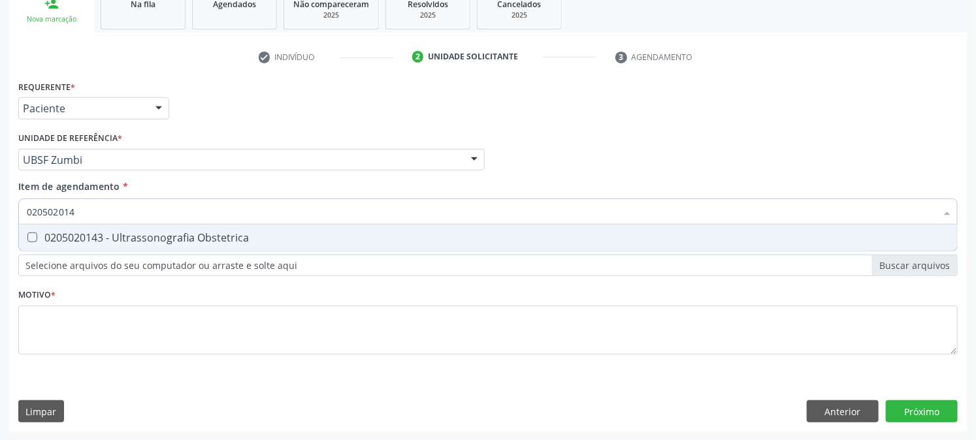
type input "0205020143"
drag, startPoint x: 84, startPoint y: 229, endPoint x: 78, endPoint y: 263, distance: 33.7
click at [84, 229] on span "0205020143 - Ultrassonografia Obstetrica" at bounding box center [488, 238] width 938 height 26
checkbox Obstetrica "true"
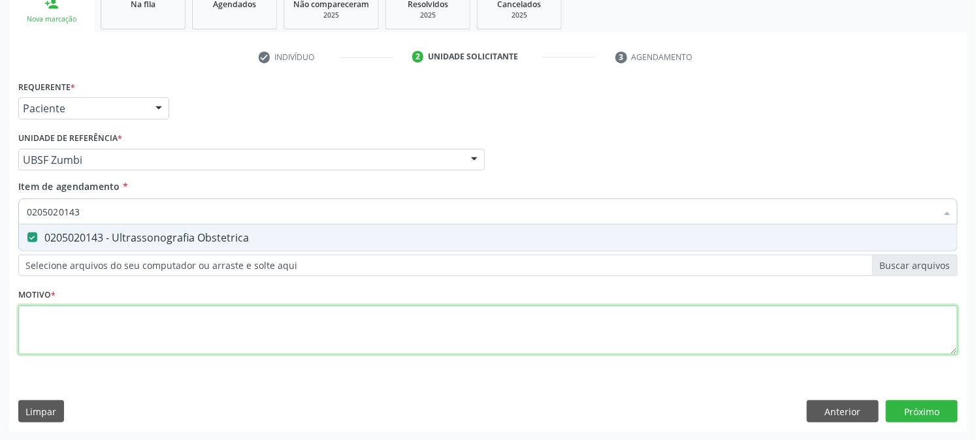
click at [57, 328] on div "Requerente * Paciente Médico(a) Enfermeiro(a) Paciente Nenhum resultado encontr…" at bounding box center [487, 225] width 939 height 296
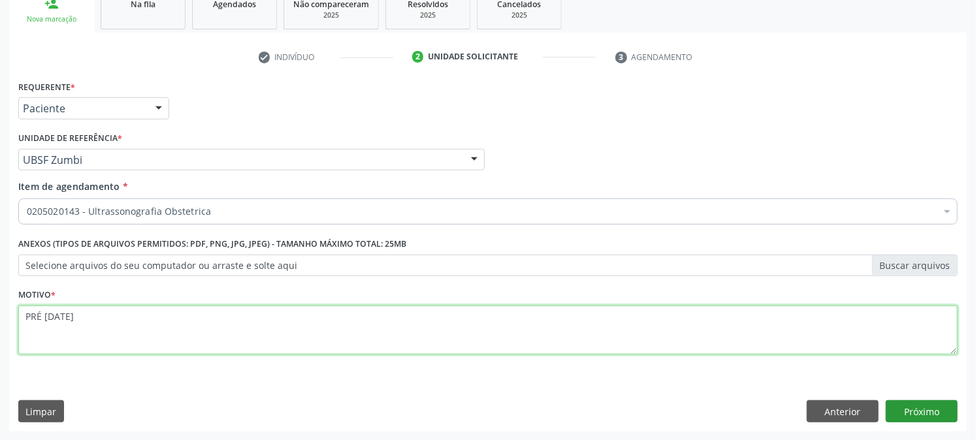
type textarea "PRÉ [DATE]"
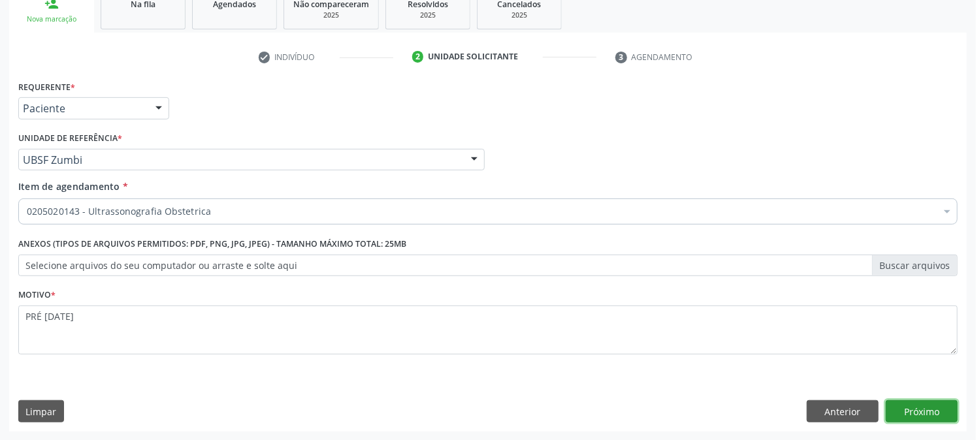
click at [925, 410] on button "Próximo" at bounding box center [921, 411] width 72 height 22
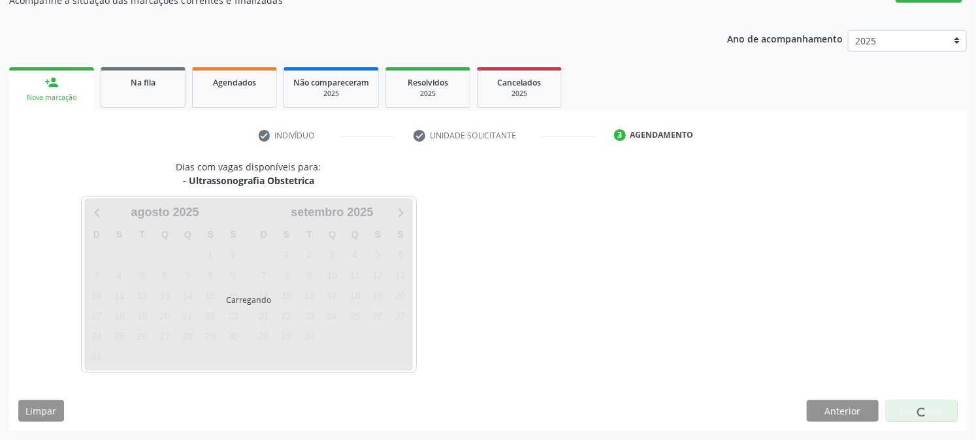
scroll to position [127, 0]
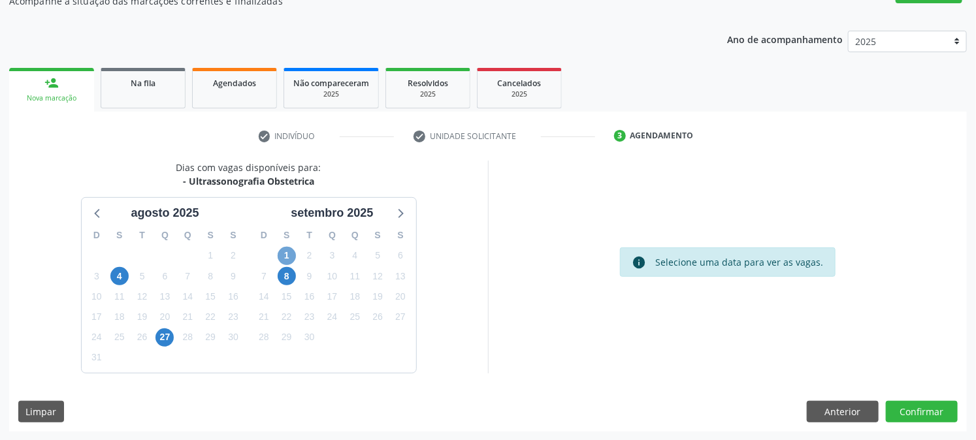
click at [284, 256] on span "1" at bounding box center [287, 256] width 18 height 18
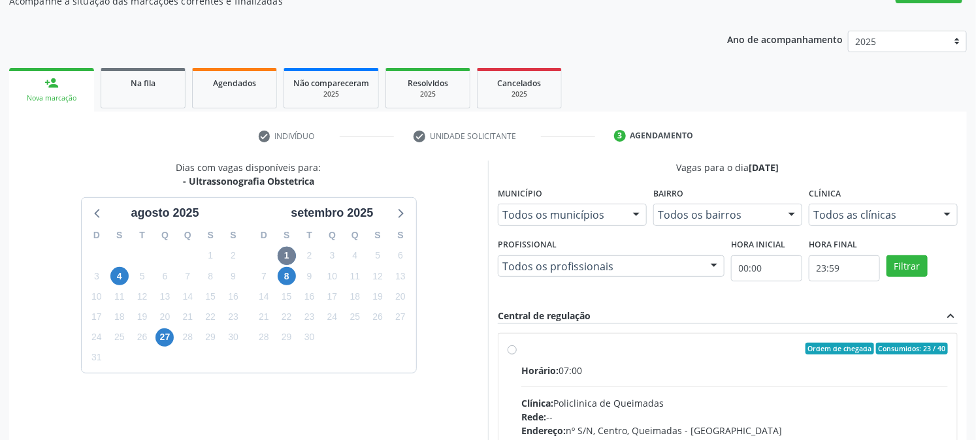
click at [573, 351] on div "Ordem de chegada Consumidos: 23 / 40" at bounding box center [734, 349] width 426 height 12
click at [517, 351] on input "Ordem de chegada Consumidos: 23 / 40 Horário: 07:00 Clínica: Policlinica de Que…" at bounding box center [511, 349] width 9 height 12
radio input "true"
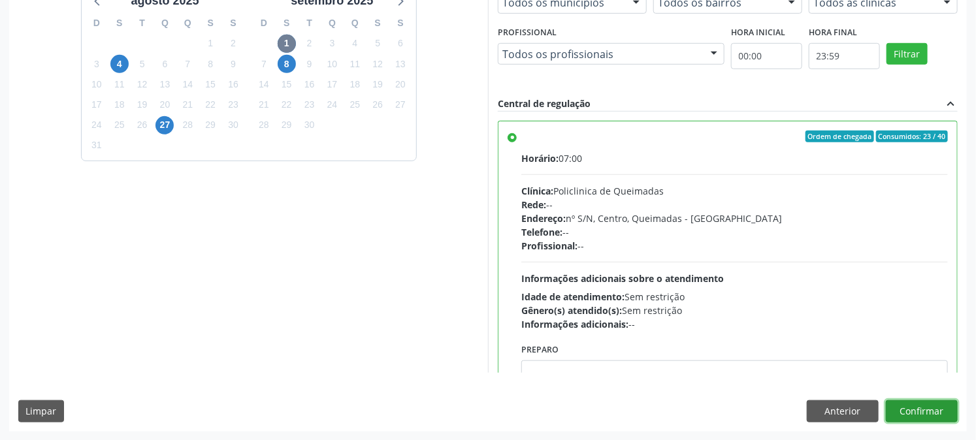
click at [926, 413] on button "Confirmar" at bounding box center [921, 411] width 72 height 22
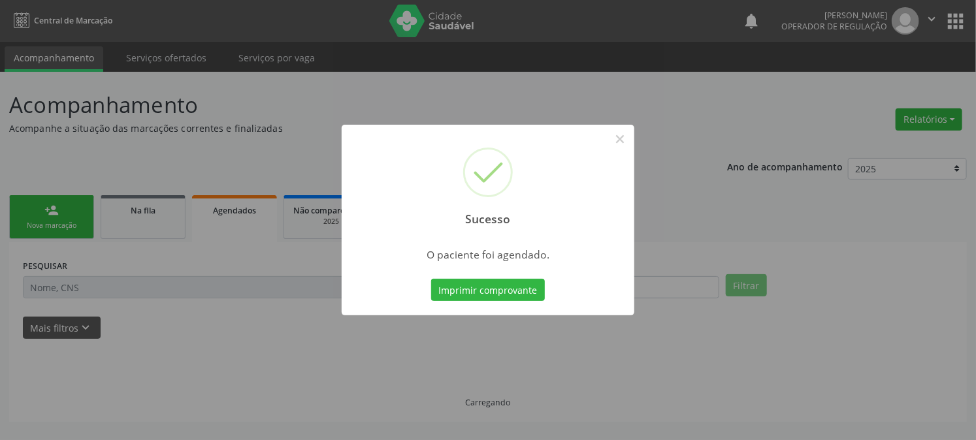
scroll to position [0, 0]
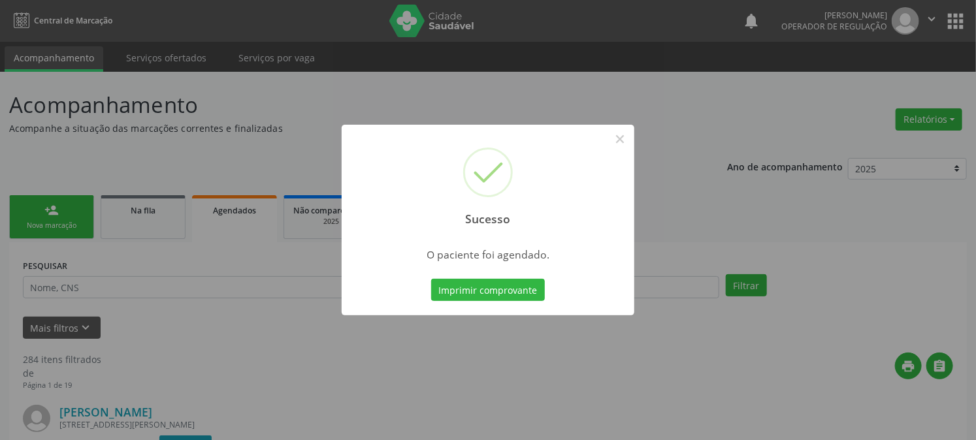
click at [431, 279] on button "Imprimir comprovante" at bounding box center [488, 290] width 114 height 22
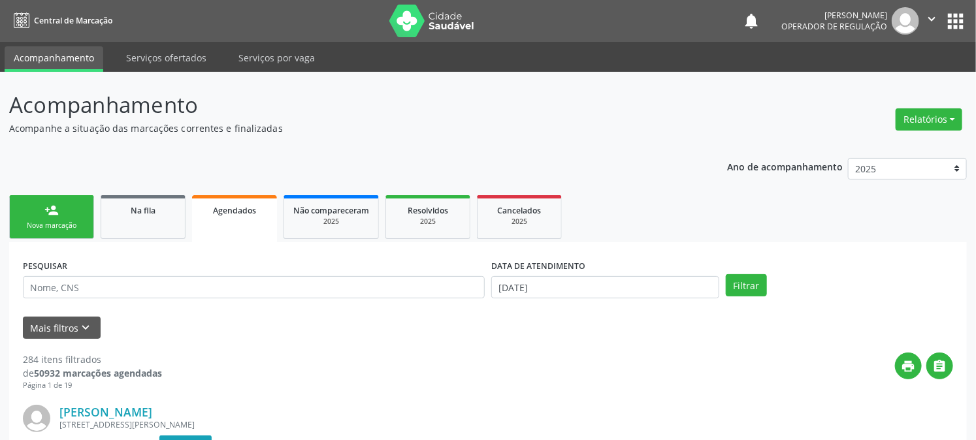
click at [88, 219] on link "person_add Nova marcação" at bounding box center [51, 217] width 85 height 44
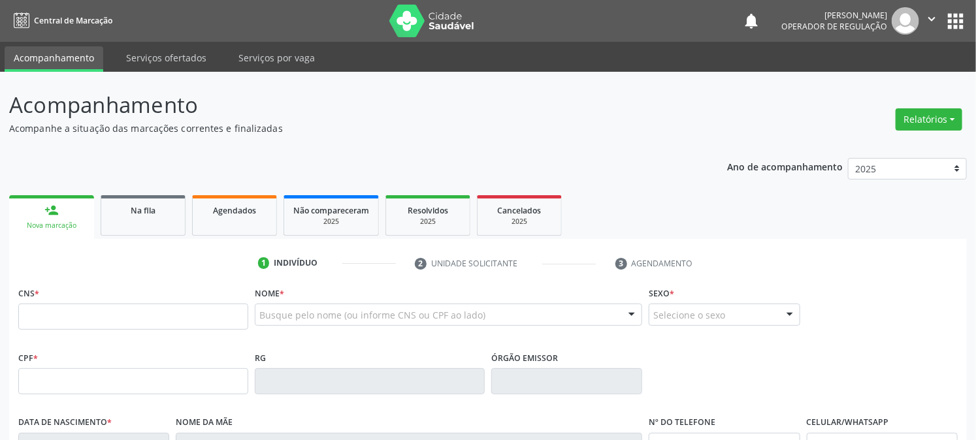
click at [51, 210] on div "person_add" at bounding box center [51, 210] width 14 height 14
click at [63, 323] on input "text" at bounding box center [133, 317] width 230 height 26
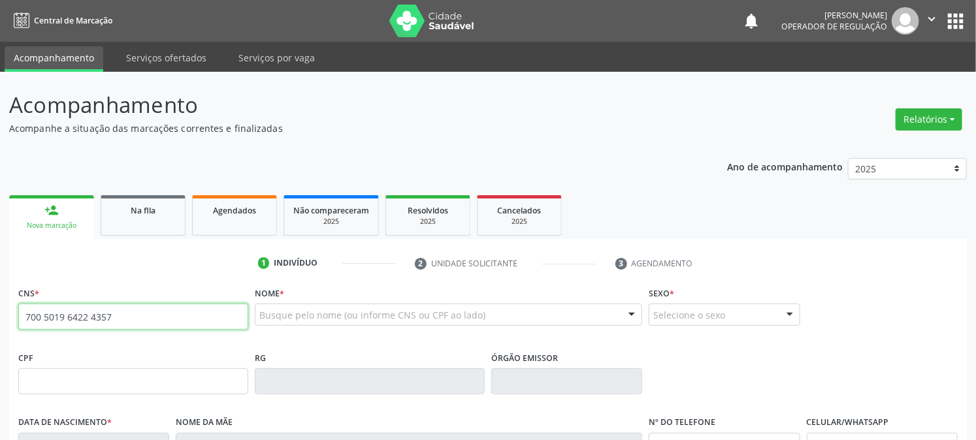
type input "700 5019 6422 4357"
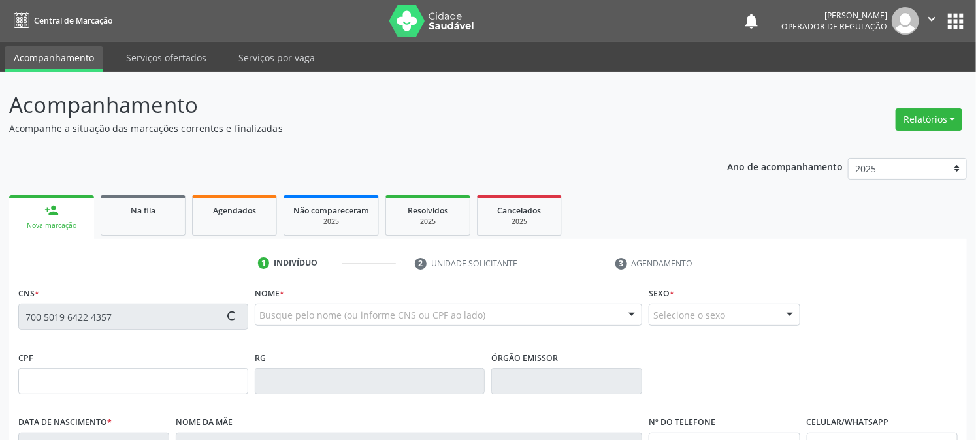
type input "117.173.664-90"
type input "01/03/1997"
type input "Inacia Trajano Dantas"
type input "(83) 99100-8875"
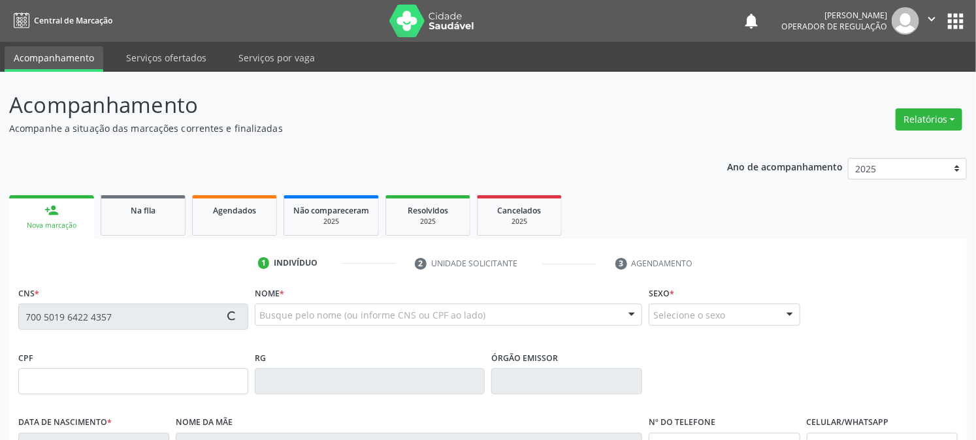
type input "034.357.204-41"
type input "52"
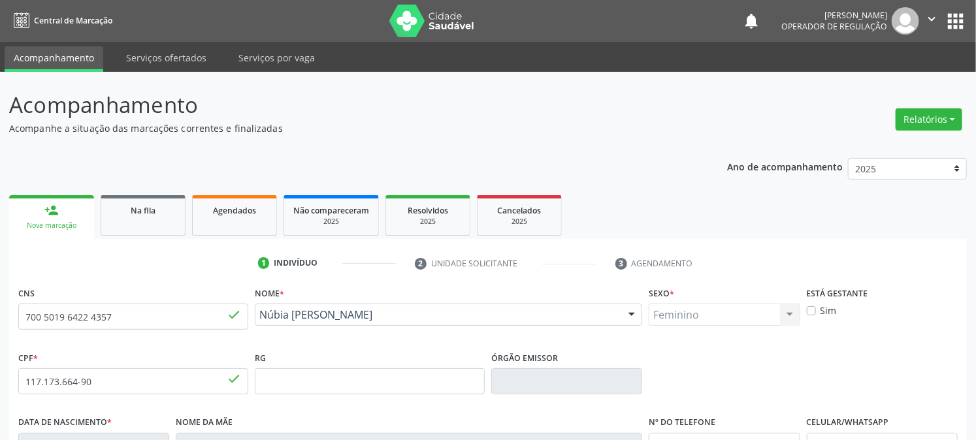
scroll to position [266, 0]
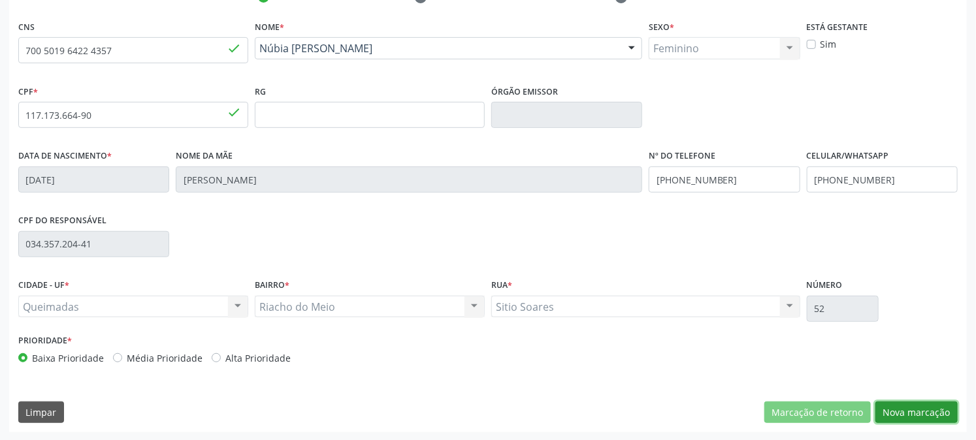
click at [931, 415] on button "Nova marcação" at bounding box center [916, 413] width 82 height 22
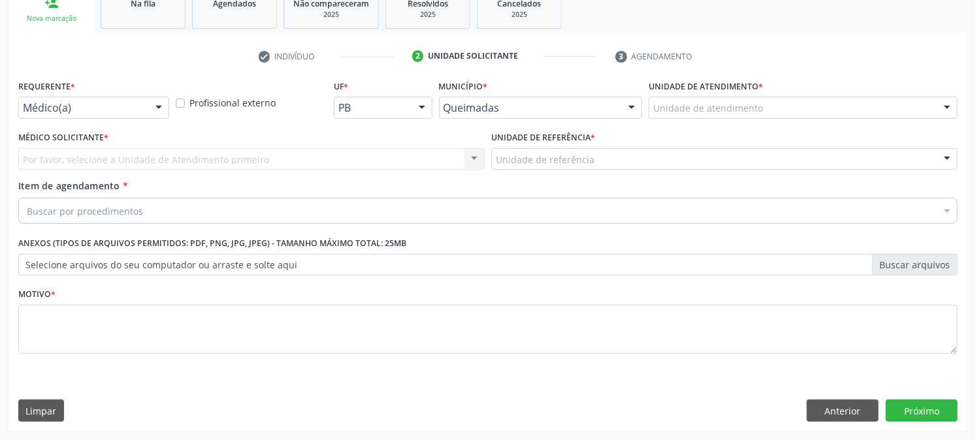
scroll to position [206, 0]
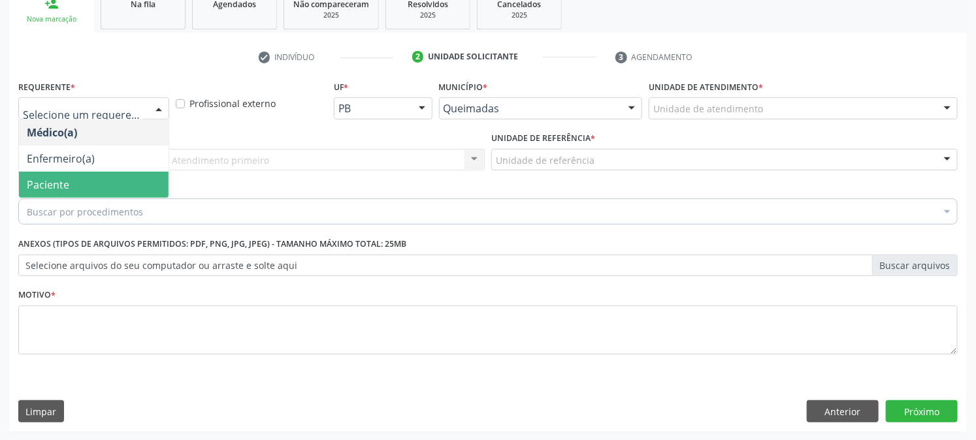
click at [88, 178] on span "Paciente" at bounding box center [94, 185] width 150 height 26
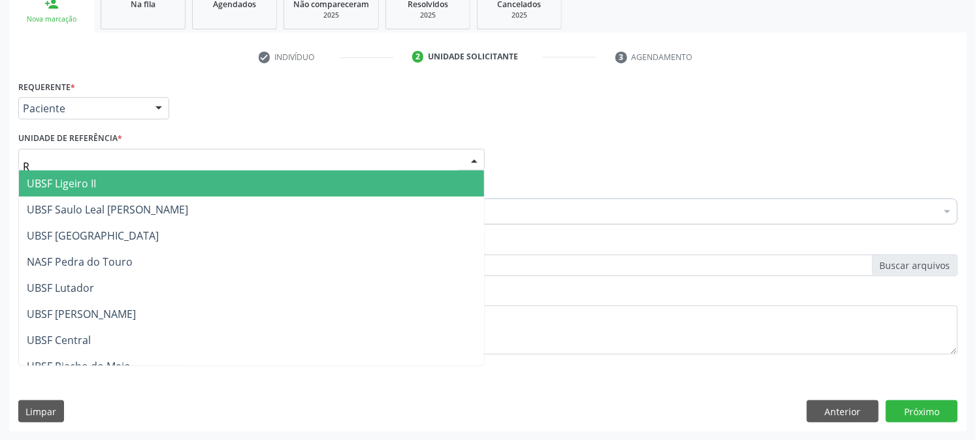
type input "RI"
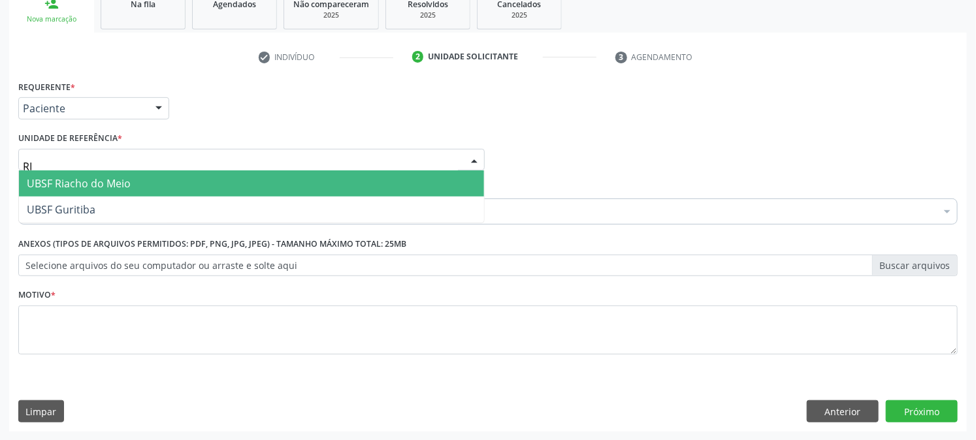
click at [70, 183] on span "UBSF Riacho do Meio" at bounding box center [79, 183] width 104 height 14
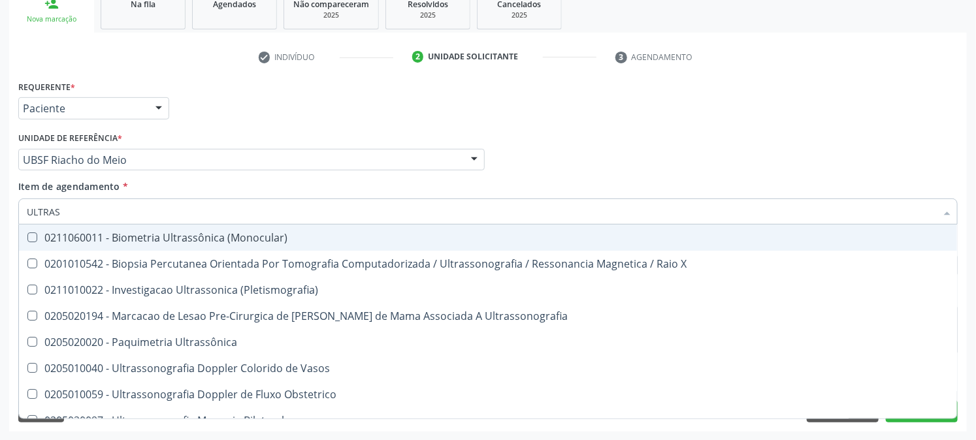
type input "ULTRASS"
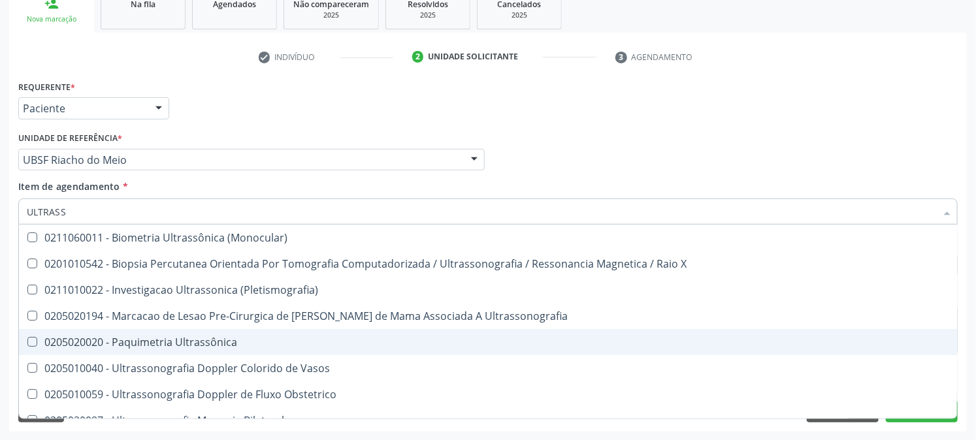
scroll to position [145, 0]
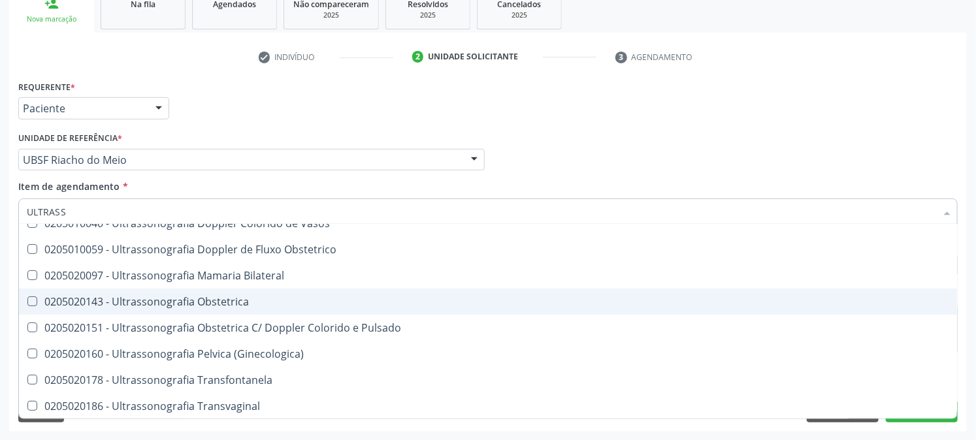
click at [177, 299] on div "0205020143 - Ultrassonografia Obstetrica" at bounding box center [488, 301] width 922 height 10
checkbox Obstetrica "true"
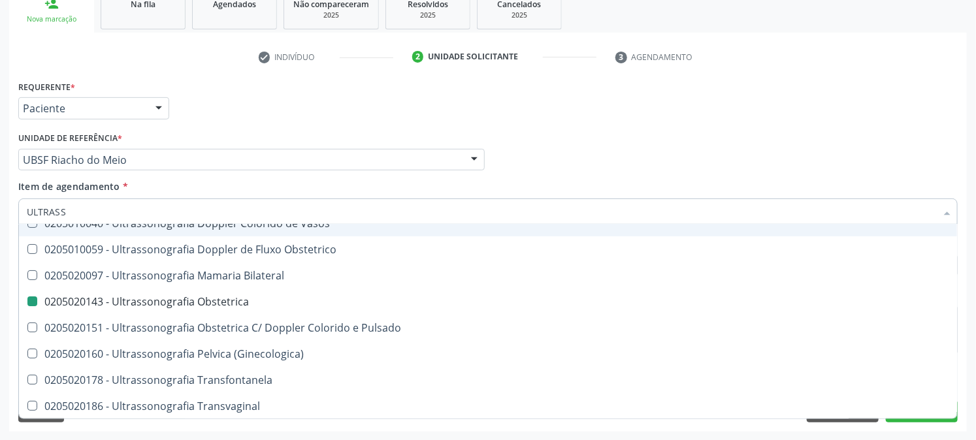
click at [193, 120] on div "Requerente * Paciente Médico(a) Enfermeiro(a) Paciente Nenhum resultado encontr…" at bounding box center [488, 102] width 946 height 51
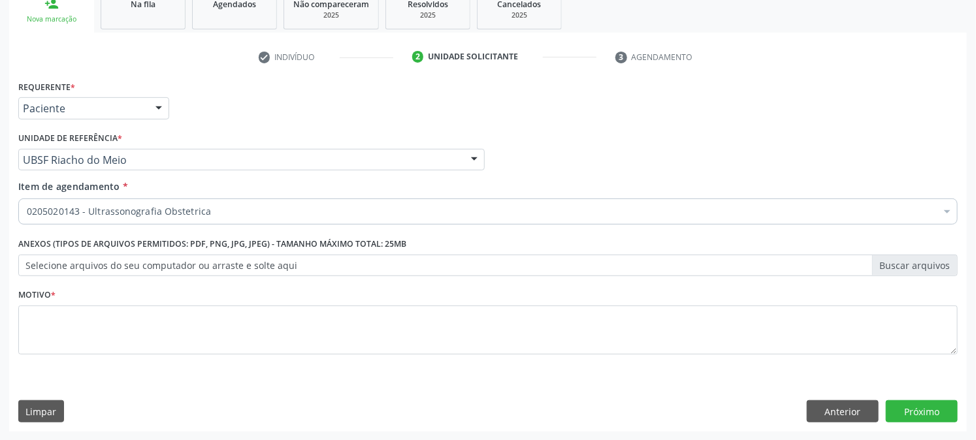
scroll to position [0, 0]
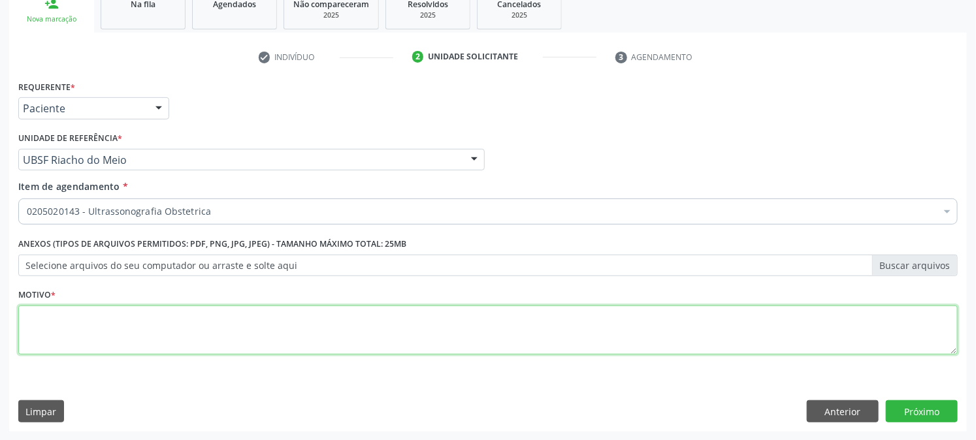
click at [89, 320] on textarea at bounding box center [487, 331] width 939 height 50
type textarea "PRE NATAL"
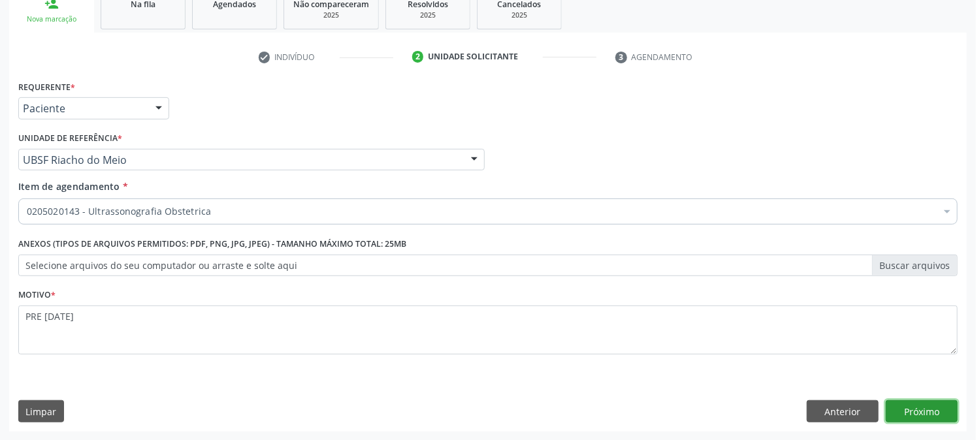
click at [931, 412] on button "Próximo" at bounding box center [921, 411] width 72 height 22
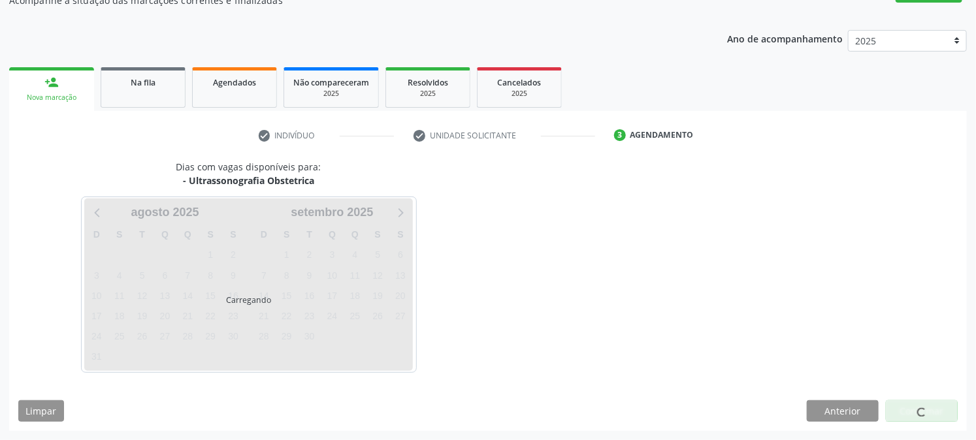
scroll to position [127, 0]
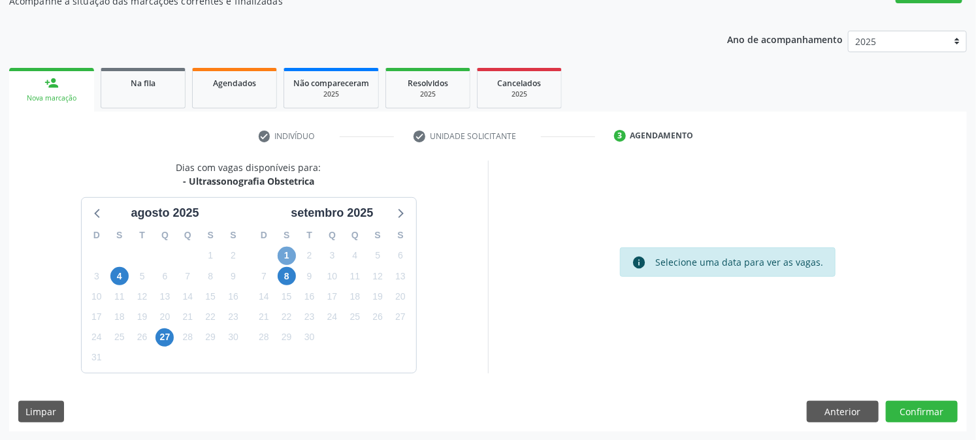
click at [286, 257] on span "1" at bounding box center [287, 256] width 18 height 18
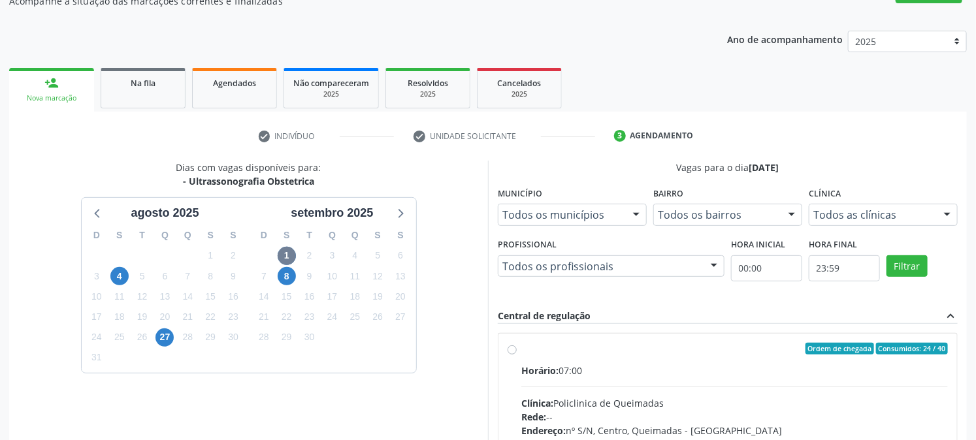
click at [556, 351] on div "Ordem de chegada Consumidos: 24 / 40" at bounding box center [734, 349] width 426 height 12
click at [517, 351] on input "Ordem de chegada Consumidos: 24 / 40 Horário: 07:00 Clínica: Policlinica de Que…" at bounding box center [511, 349] width 9 height 12
radio input "true"
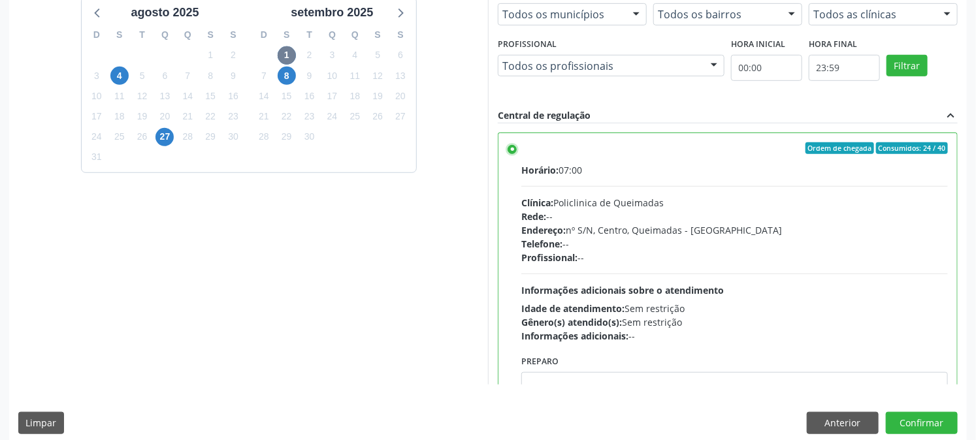
scroll to position [340, 0]
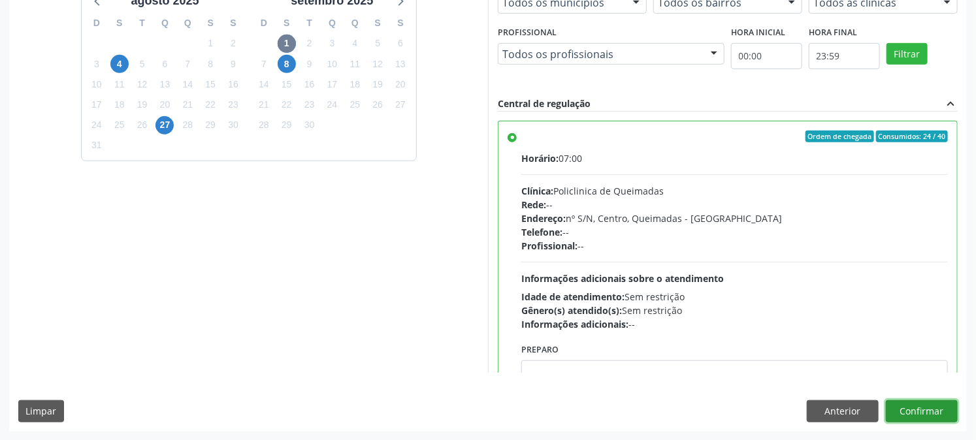
click at [912, 417] on button "Confirmar" at bounding box center [921, 411] width 72 height 22
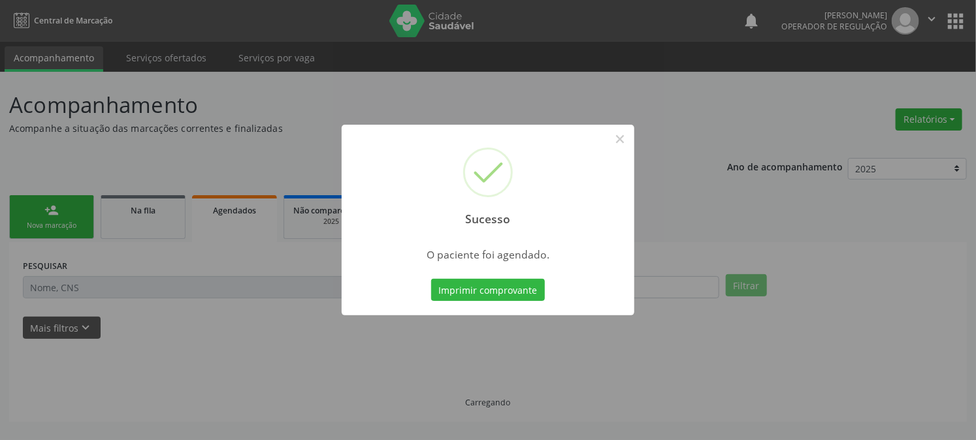
scroll to position [0, 0]
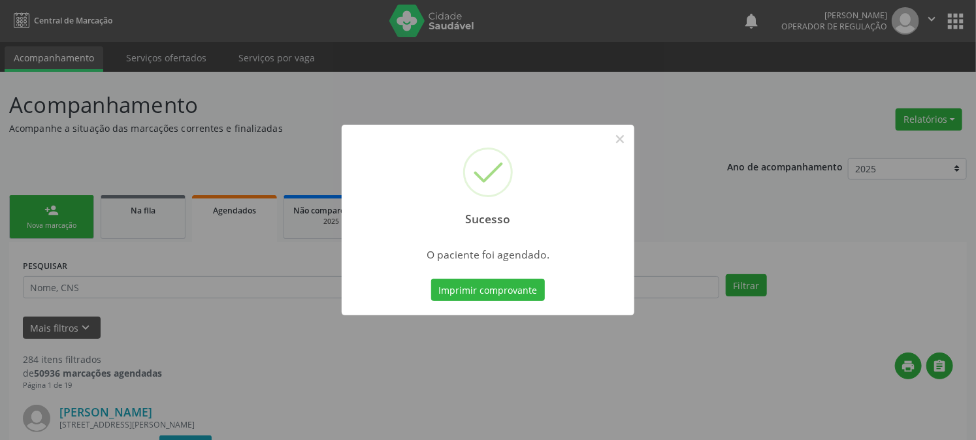
click at [431, 279] on button "Imprimir comprovante" at bounding box center [488, 290] width 114 height 22
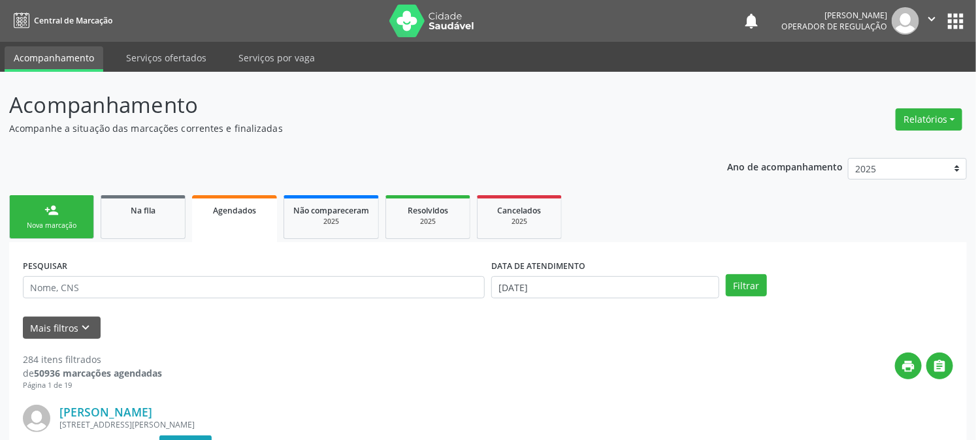
click at [50, 221] on div "Nova marcação" at bounding box center [51, 226] width 65 height 10
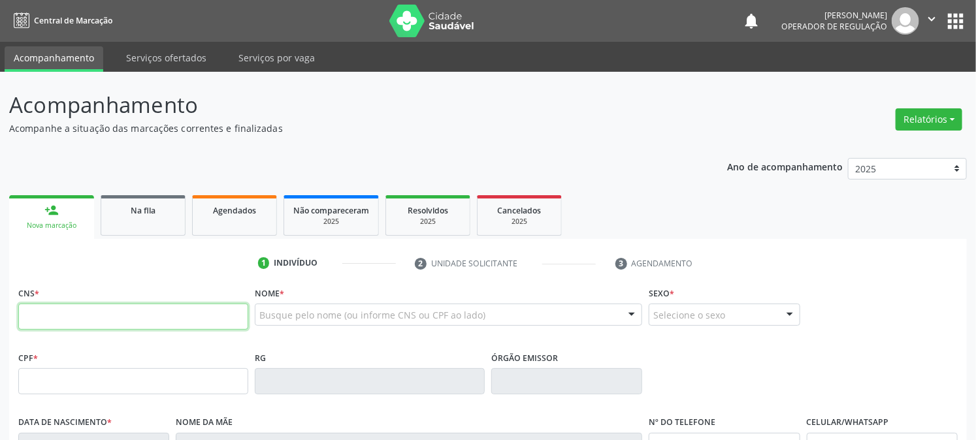
click at [65, 315] on input "text" at bounding box center [133, 317] width 230 height 26
type input "703 0028 1132 9977"
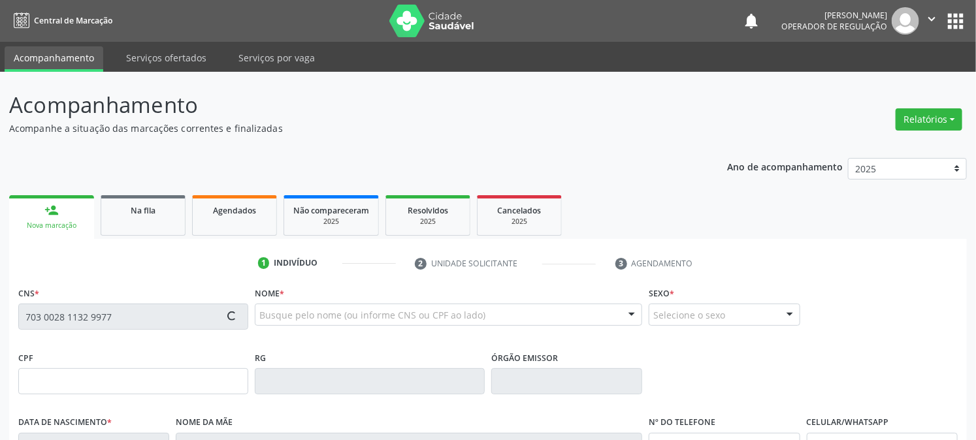
type input "107.045.624-13"
type input "25/02/1991"
type input "Joana da Silva"
type input "(83) 99316-4577"
type input "209"
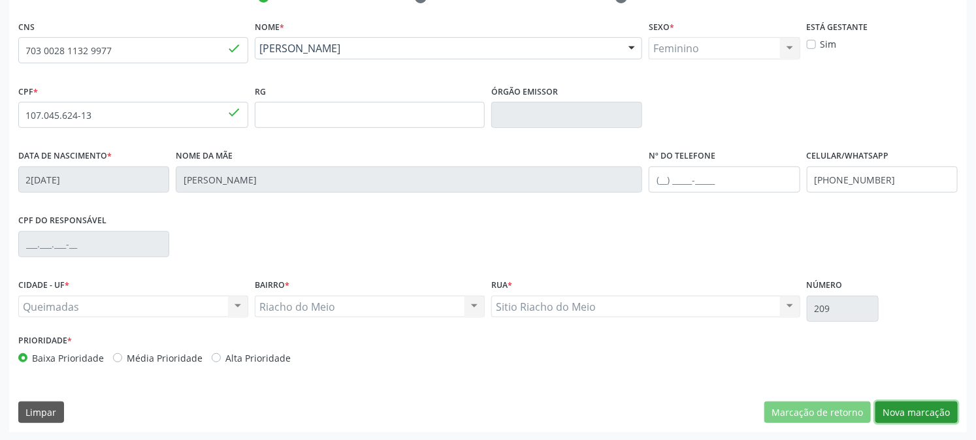
click at [902, 405] on button "Nova marcação" at bounding box center [916, 413] width 82 height 22
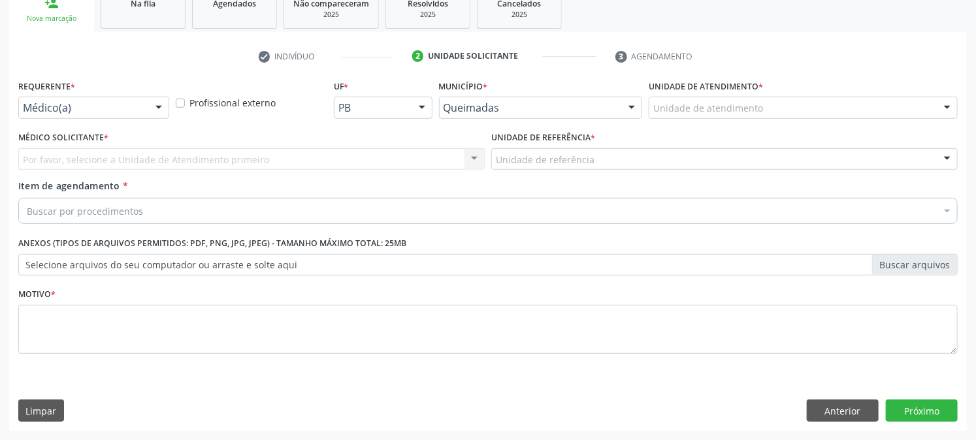
scroll to position [206, 0]
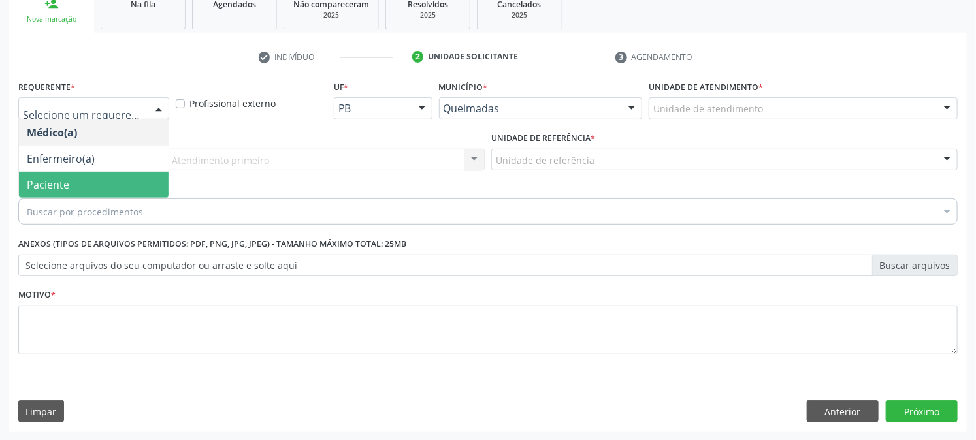
click at [74, 185] on span "Paciente" at bounding box center [94, 185] width 150 height 26
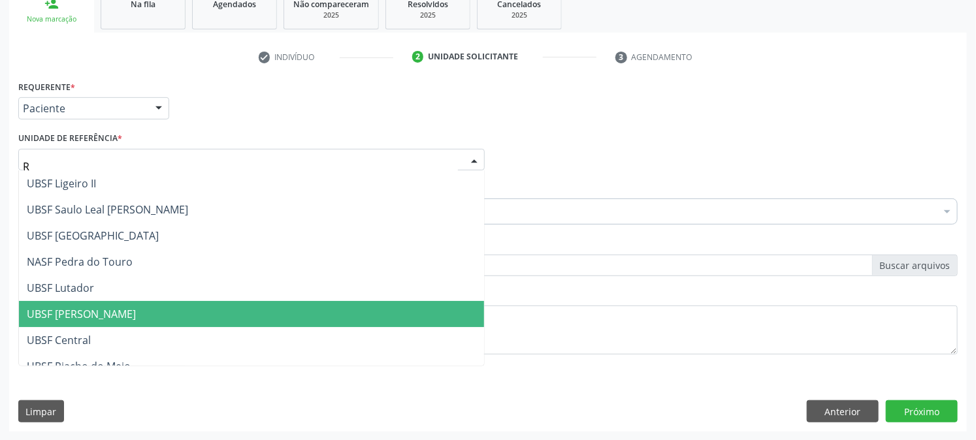
type input "RI"
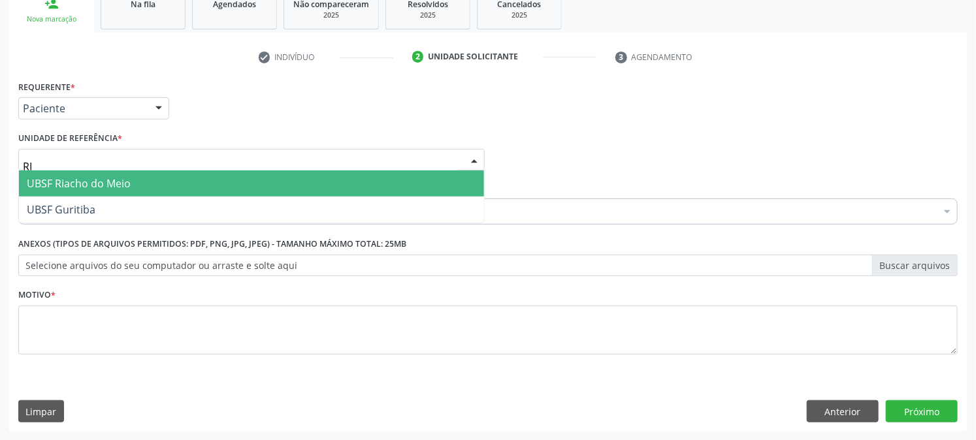
click at [136, 183] on span "UBSF Riacho do Meio" at bounding box center [251, 183] width 465 height 26
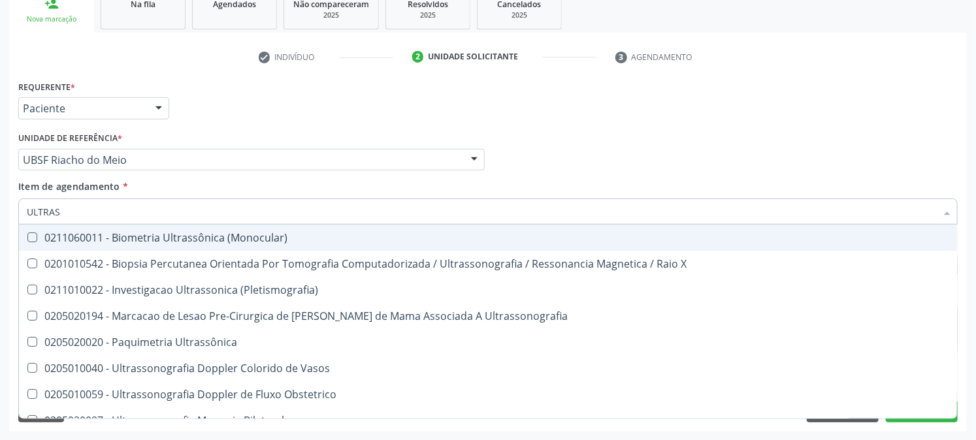
type input "ULTRASS"
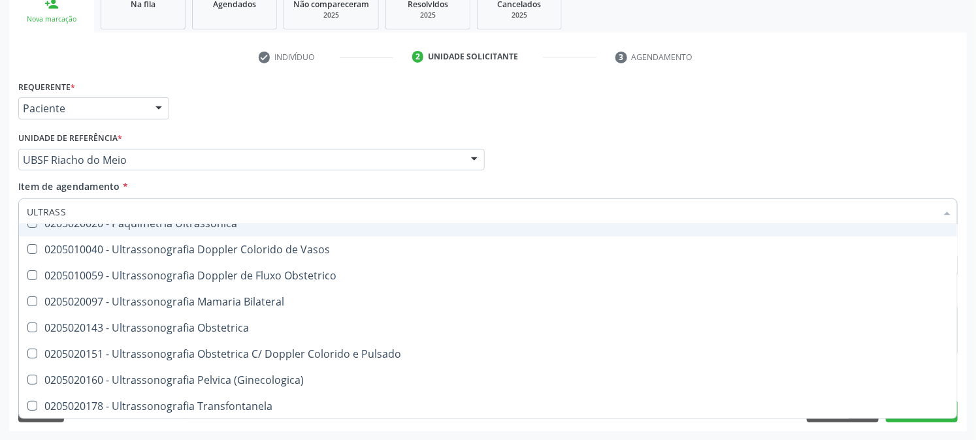
scroll to position [145, 0]
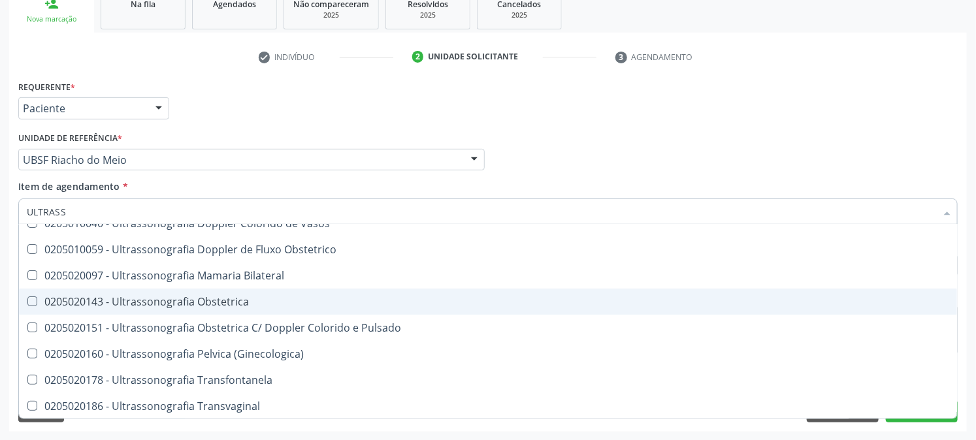
click at [148, 296] on div "0205020143 - Ultrassonografia Obstetrica" at bounding box center [488, 301] width 922 height 10
checkbox Obstetrica "true"
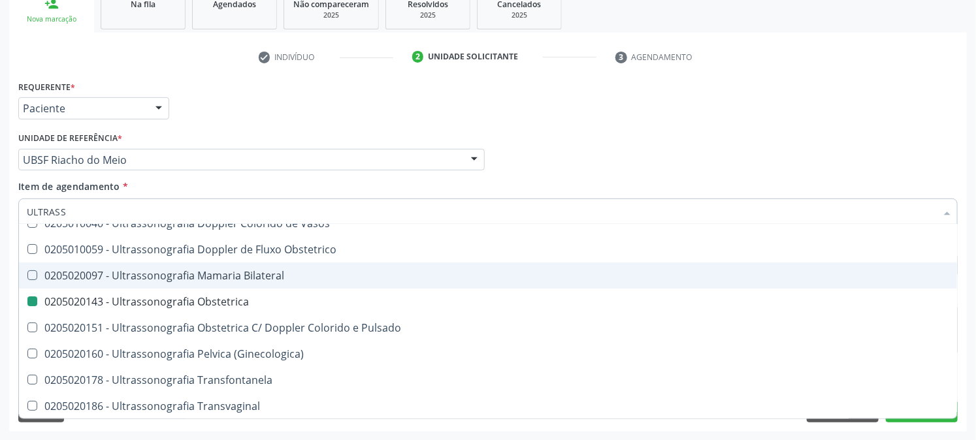
click at [0, 277] on div "Acompanhamento Acompanhe a situação das marcações correntes e finalizadas Relat…" at bounding box center [488, 152] width 976 height 575
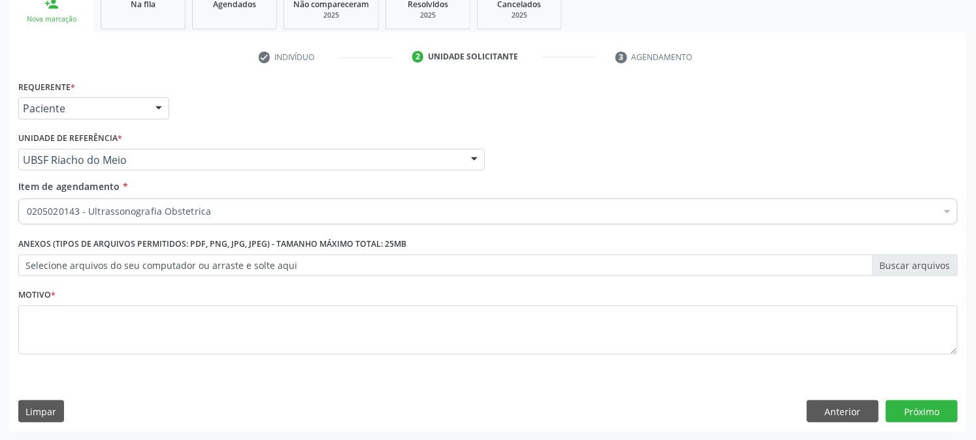
scroll to position [0, 0]
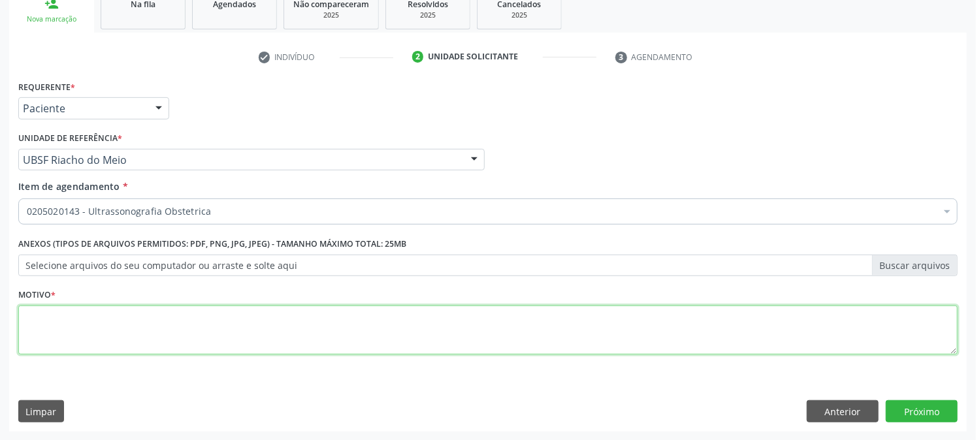
click at [52, 340] on textarea at bounding box center [487, 331] width 939 height 50
type textarea "PRÉ [DATE]"
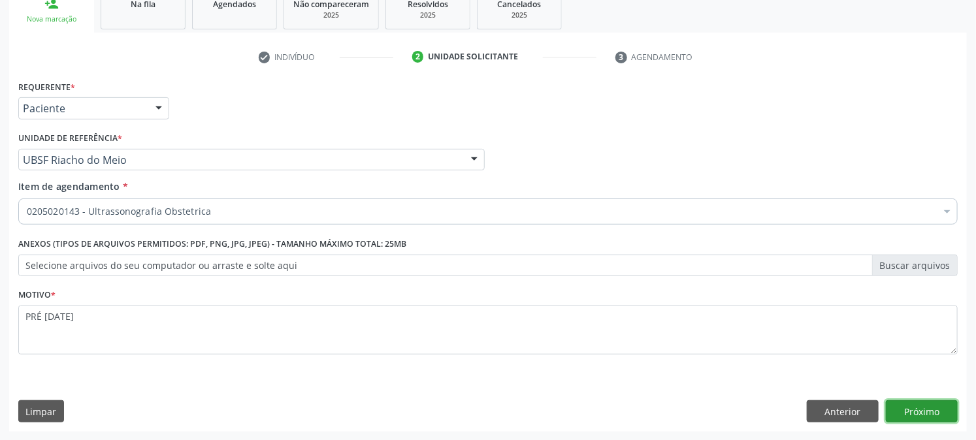
click at [936, 413] on button "Próximo" at bounding box center [921, 411] width 72 height 22
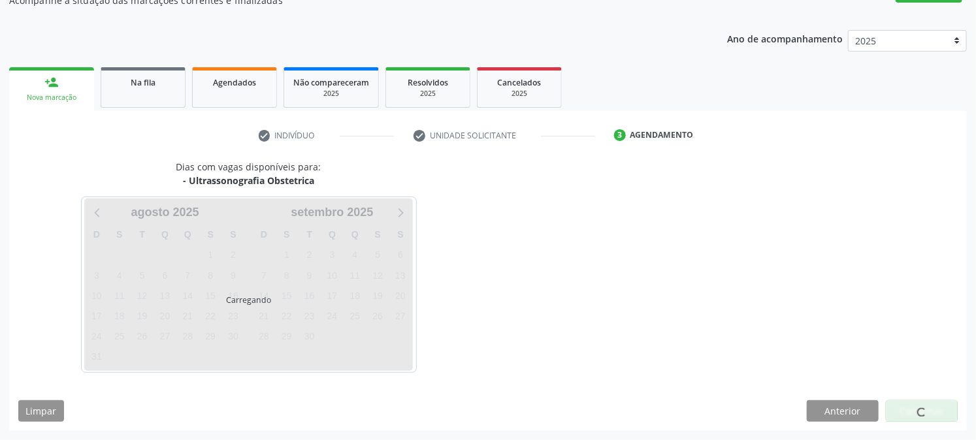
scroll to position [127, 0]
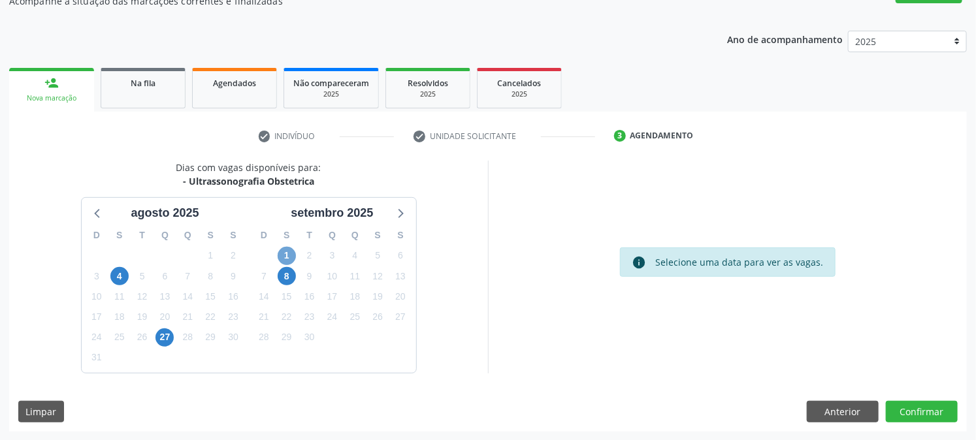
click at [281, 256] on span "1" at bounding box center [287, 256] width 18 height 18
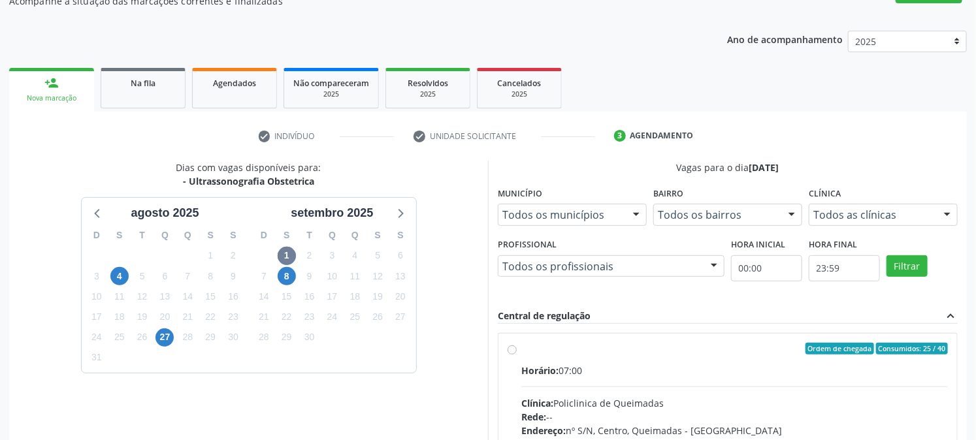
drag, startPoint x: 525, startPoint y: 351, endPoint x: 550, endPoint y: 342, distance: 26.2
click at [524, 351] on div "Ordem de chegada Consumidos: 25 / 40" at bounding box center [734, 349] width 426 height 12
click at [517, 351] on input "Ordem de chegada Consumidos: 25 / 40 Horário: 07:00 Clínica: Policlinica de Que…" at bounding box center [511, 349] width 9 height 12
radio input "true"
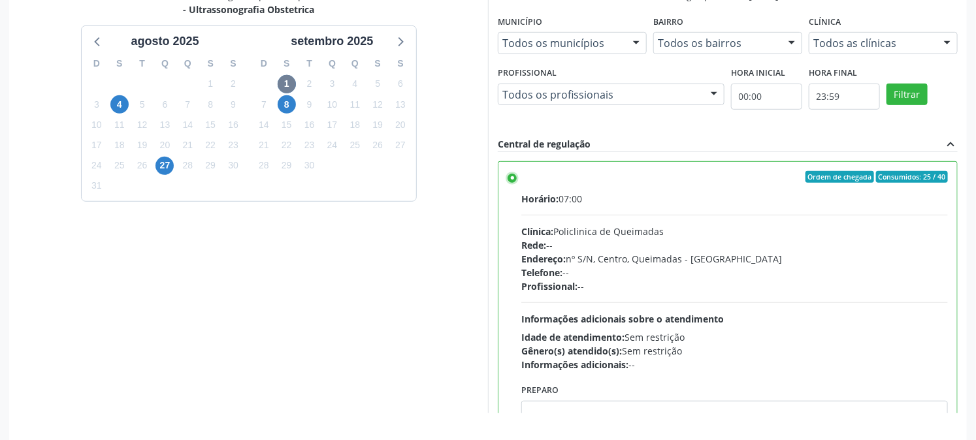
scroll to position [340, 0]
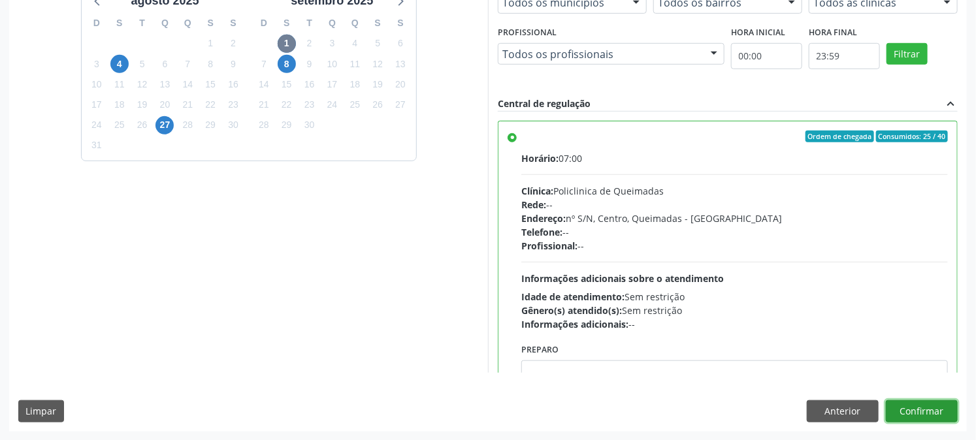
click at [925, 407] on button "Confirmar" at bounding box center [921, 411] width 72 height 22
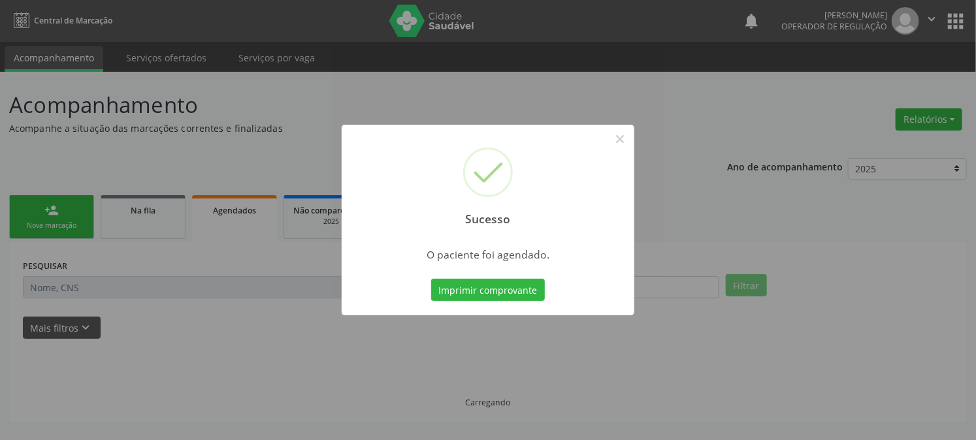
scroll to position [0, 0]
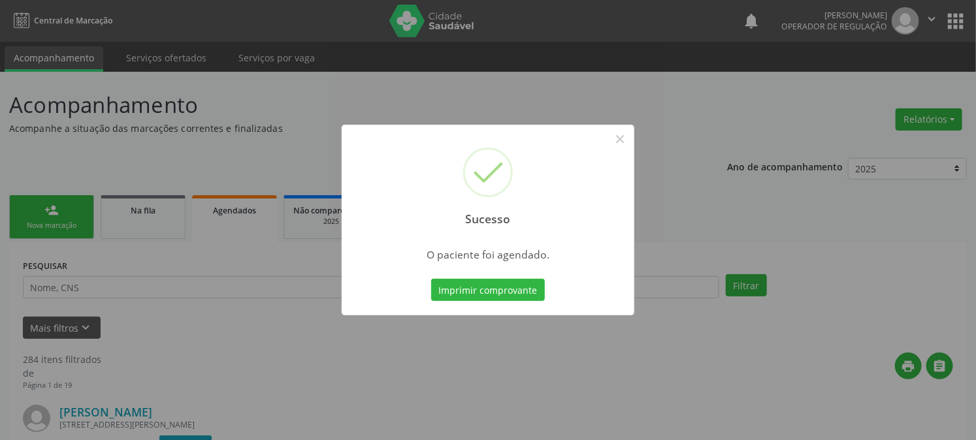
click at [431, 279] on button "Imprimir comprovante" at bounding box center [488, 290] width 114 height 22
